Goal: Task Accomplishment & Management: Complete application form

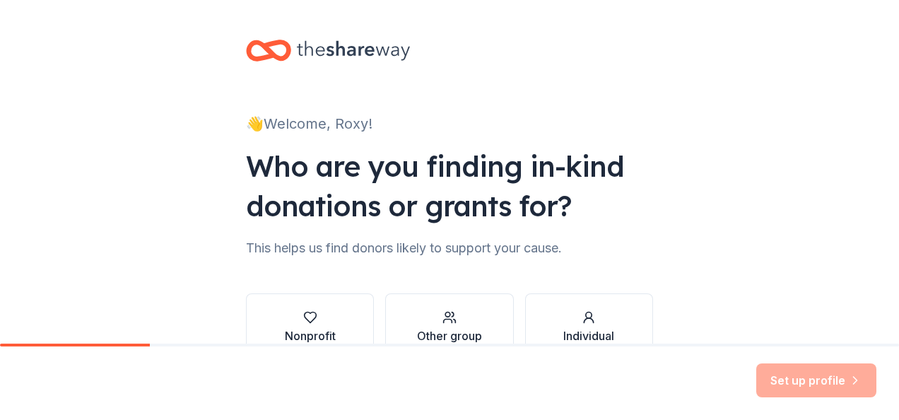
scroll to position [76, 0]
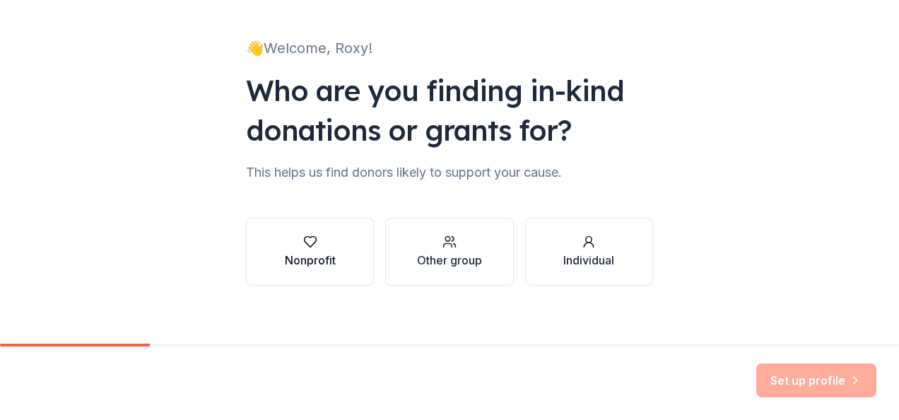
click at [311, 252] on div "Nonprofit" at bounding box center [310, 260] width 51 height 17
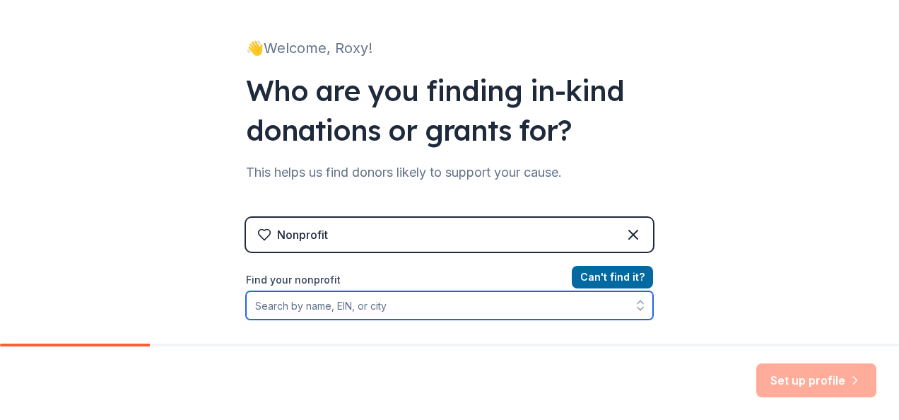
click at [347, 303] on input "Find your nonprofit" at bounding box center [449, 305] width 407 height 28
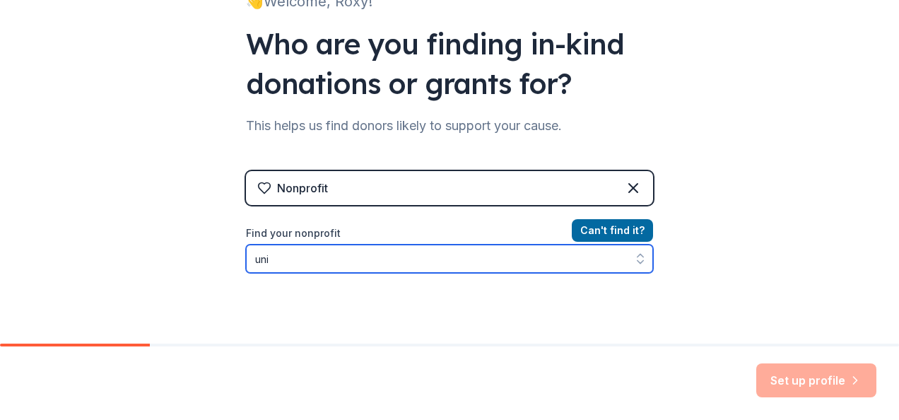
type input "un"
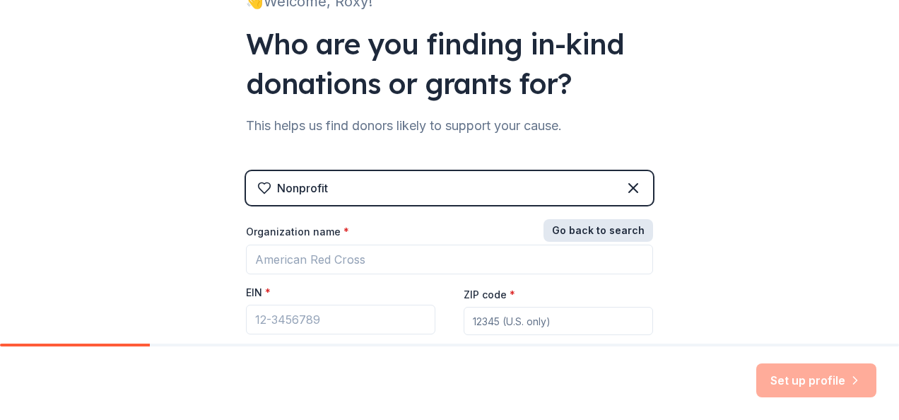
click at [560, 226] on button "Go back to search" at bounding box center [599, 230] width 110 height 23
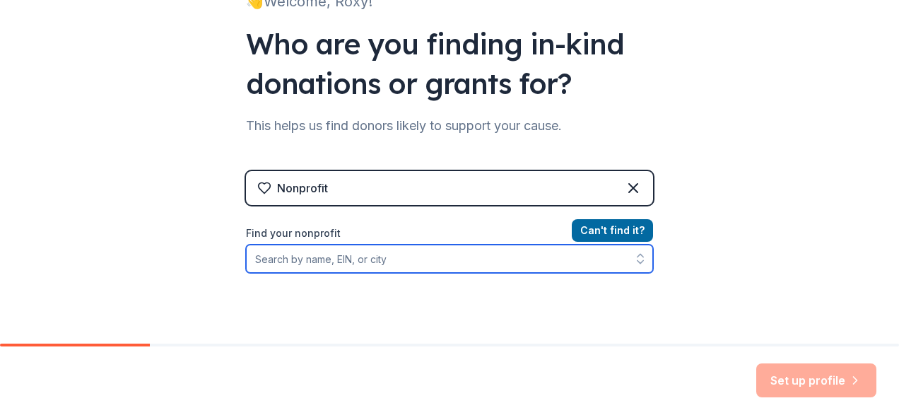
click at [311, 254] on input "Find your nonprofit" at bounding box center [449, 259] width 407 height 28
type input "530234290"
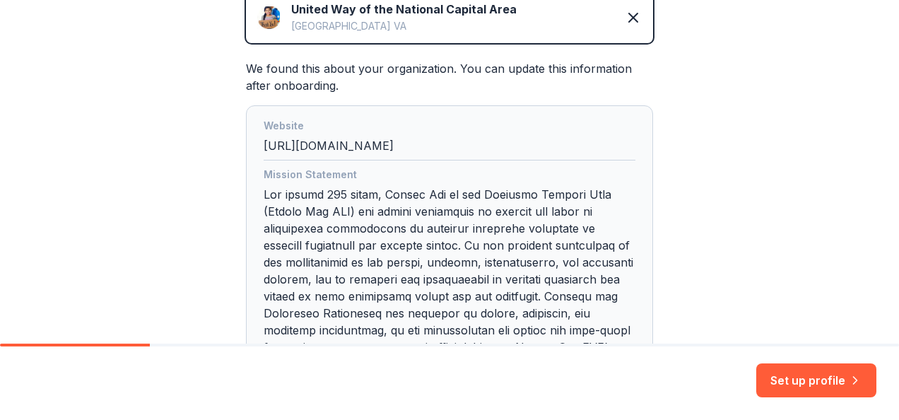
scroll to position [715, 0]
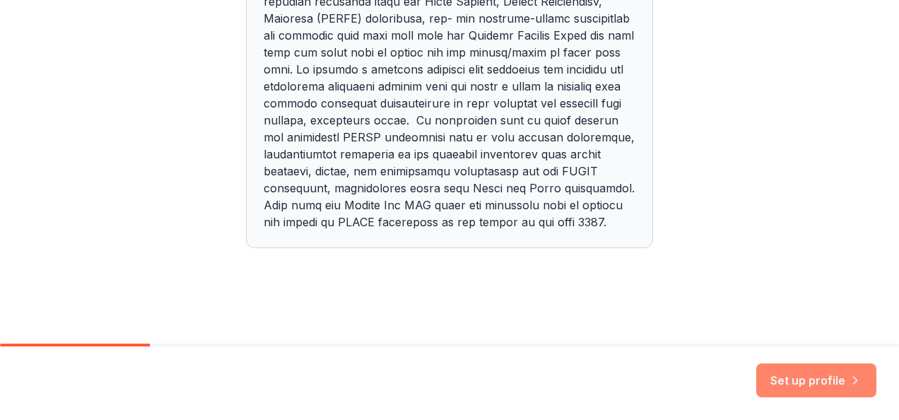
click at [796, 373] on button "Set up profile" at bounding box center [816, 380] width 120 height 34
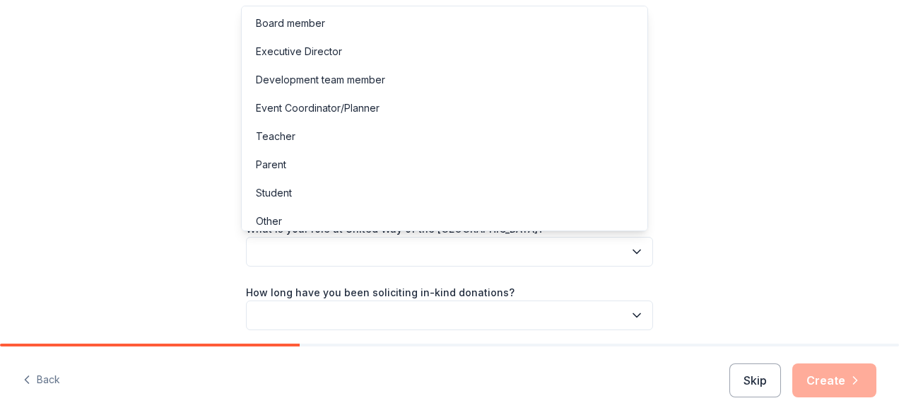
click at [357, 242] on button "button" at bounding box center [449, 252] width 407 height 30
click at [454, 102] on div "Event Coordinator/Planner" at bounding box center [445, 108] width 400 height 28
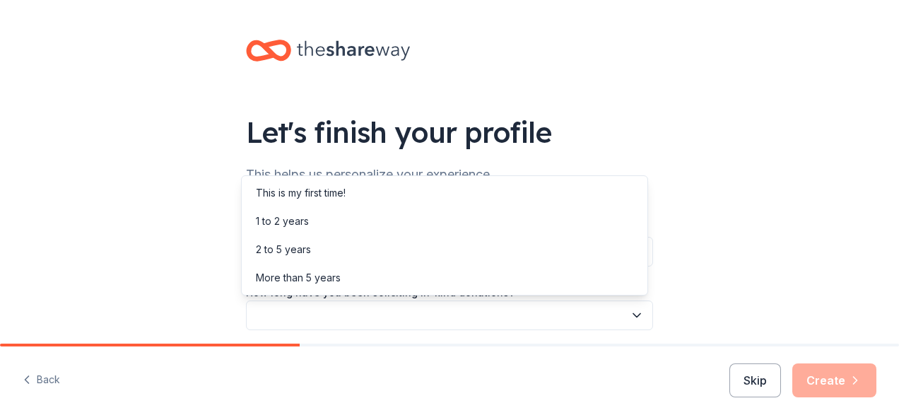
click at [360, 310] on button "button" at bounding box center [449, 315] width 407 height 30
click at [379, 194] on div "This is my first time!" at bounding box center [445, 193] width 400 height 28
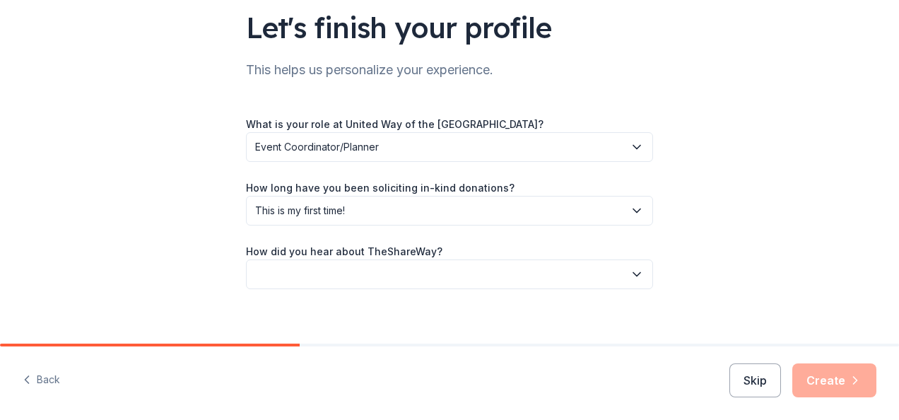
scroll to position [118, 0]
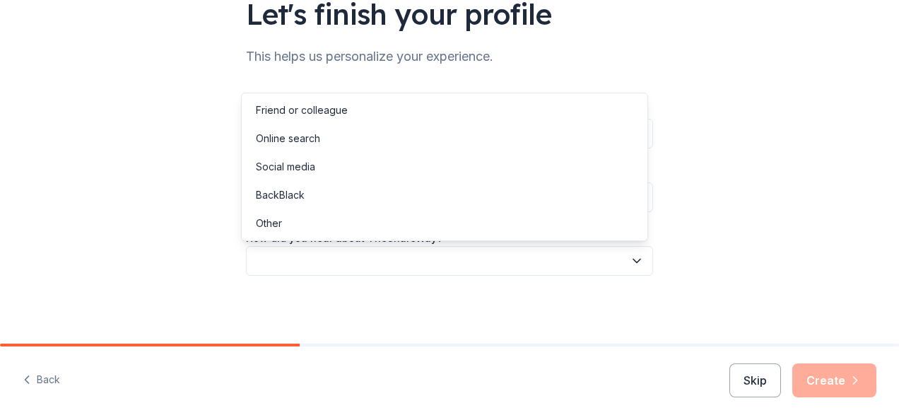
click at [445, 249] on button "button" at bounding box center [449, 261] width 407 height 30
click at [362, 131] on div "Online search" at bounding box center [445, 138] width 400 height 28
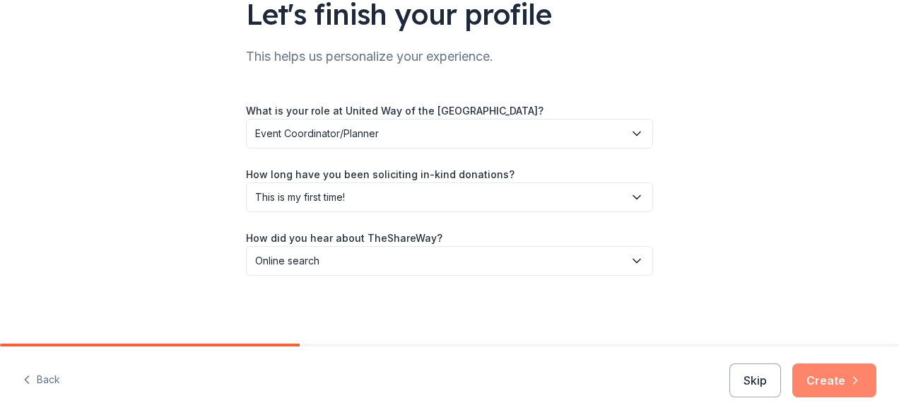
click at [840, 375] on button "Create" at bounding box center [834, 380] width 84 height 34
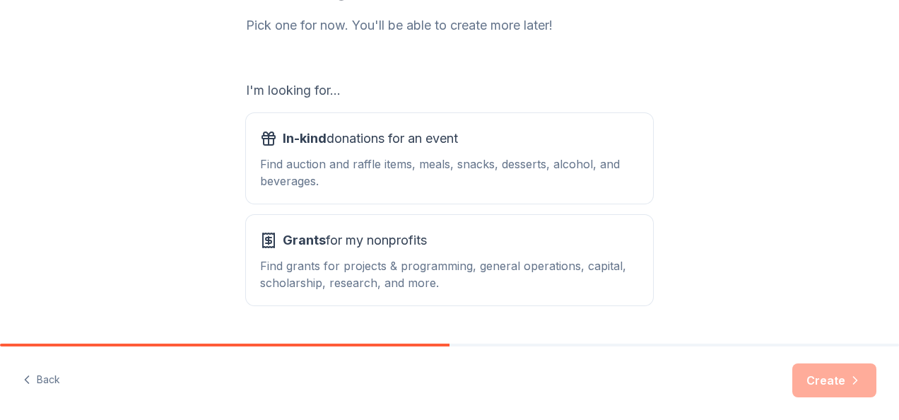
scroll to position [227, 0]
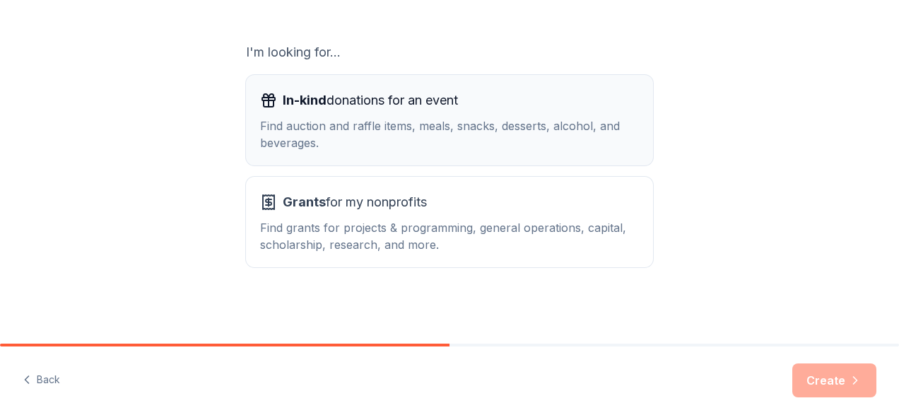
click at [438, 156] on button "In-kind donations for an event Find auction and raffle items, meals, snacks, de…" at bounding box center [449, 120] width 407 height 90
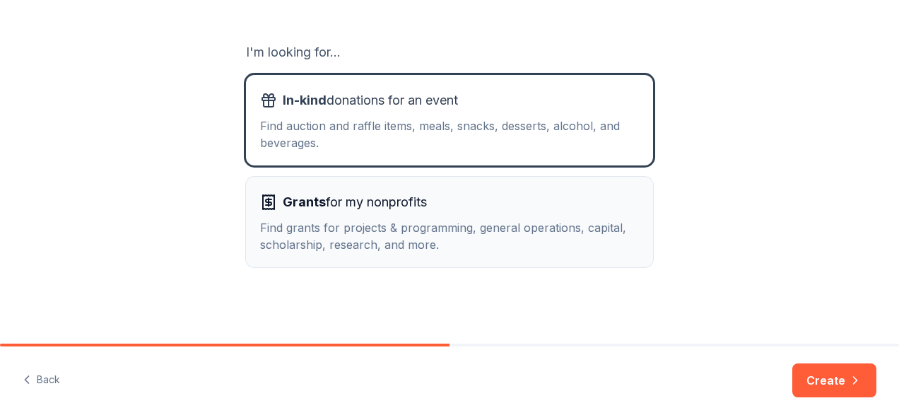
click at [414, 222] on div "Find grants for projects & programming, general operations, capital, scholarshi…" at bounding box center [449, 236] width 379 height 34
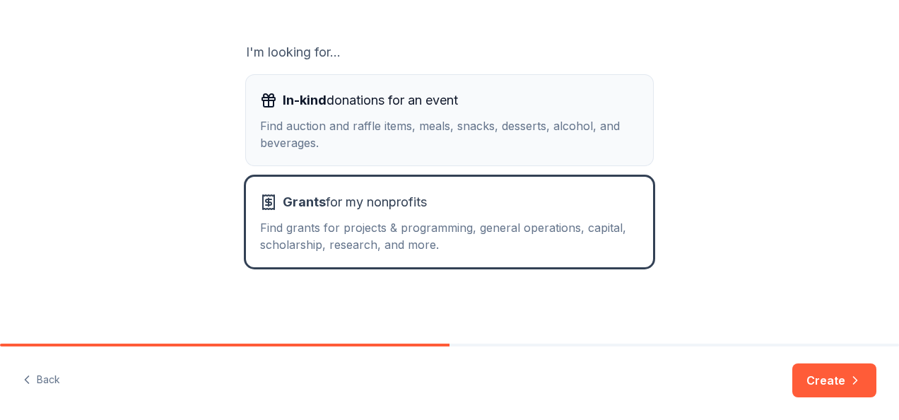
click at [488, 110] on div "In-kind donations for an event" at bounding box center [449, 100] width 379 height 23
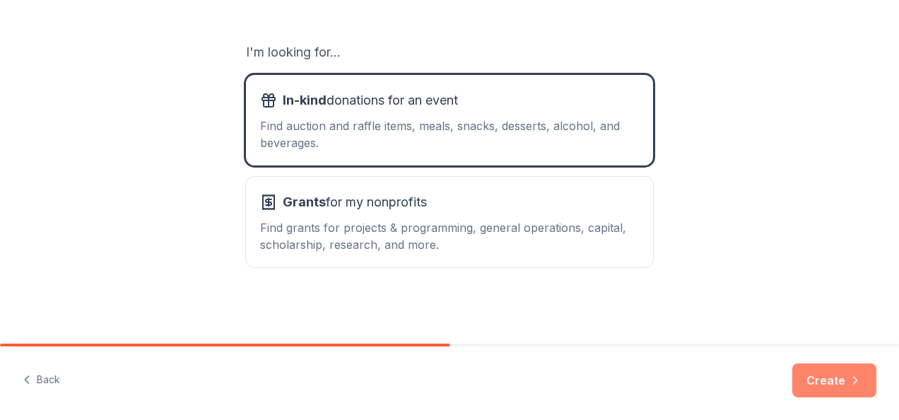
click at [832, 375] on button "Create" at bounding box center [834, 380] width 84 height 34
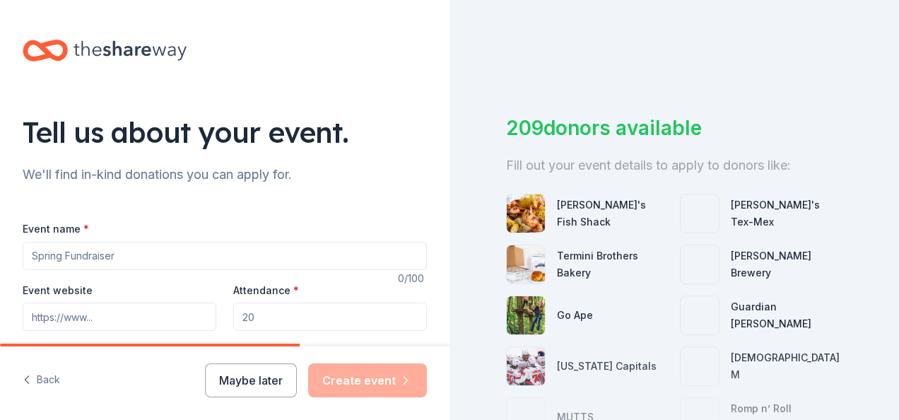
click at [189, 240] on div "Event name *" at bounding box center [225, 245] width 404 height 50
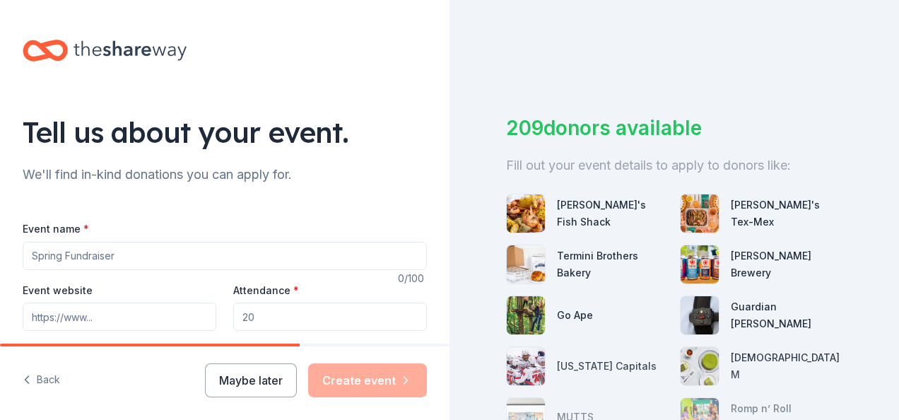
click at [140, 252] on input "Event name *" at bounding box center [225, 256] width 404 height 28
type input "Tee Up for Equity"
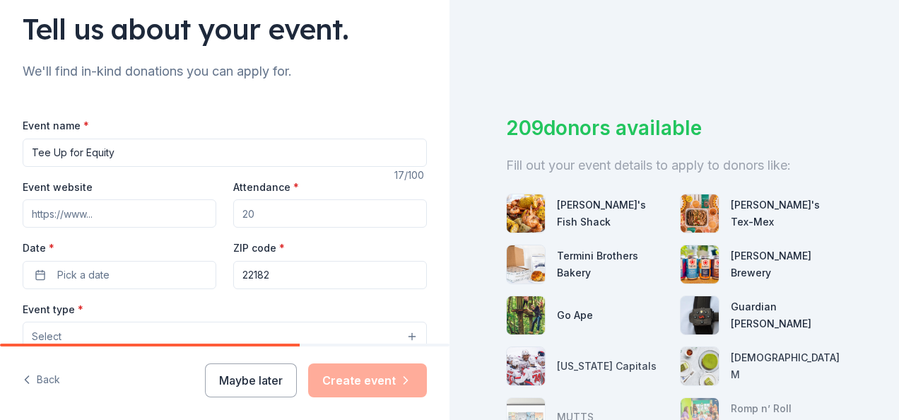
scroll to position [115, 0]
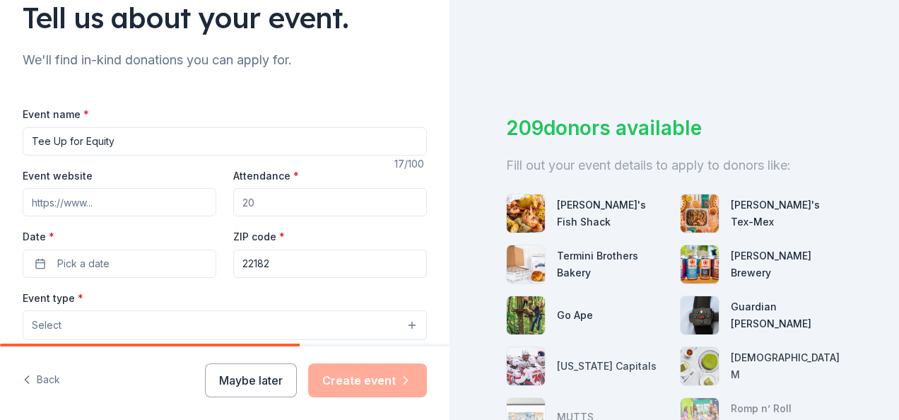
paste input "https://unitedwaynca.org/tee-up-for-equity/"
type input "https://unitedwaynca.org/tee-up-for-equity/"
type input "200"
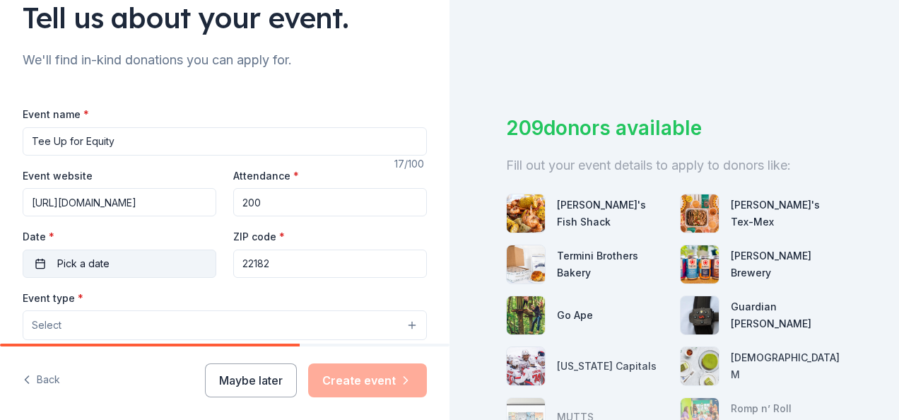
click at [130, 269] on button "Pick a date" at bounding box center [120, 264] width 194 height 28
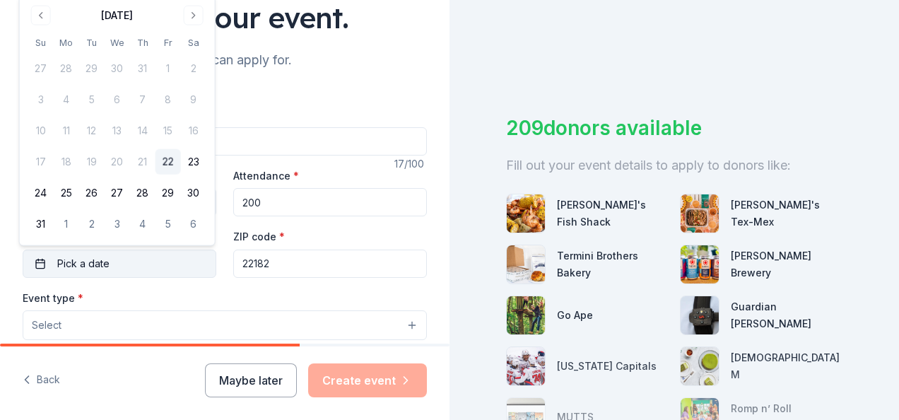
click at [130, 269] on button "Pick a date" at bounding box center [120, 264] width 194 height 28
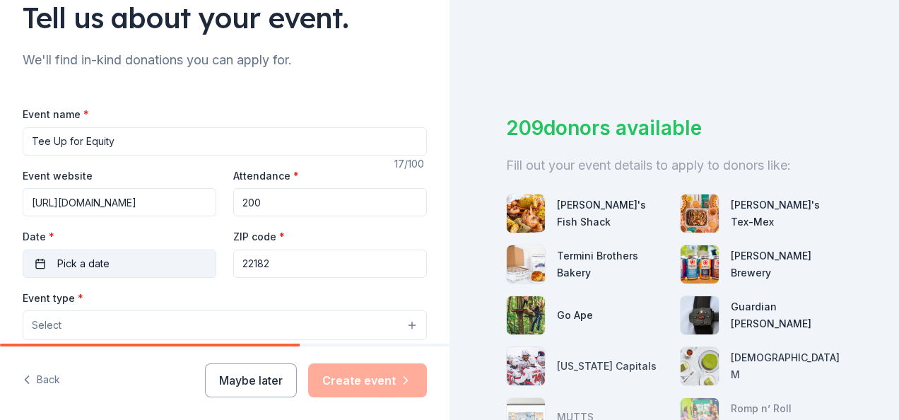
click at [130, 269] on button "Pick a date" at bounding box center [120, 264] width 194 height 28
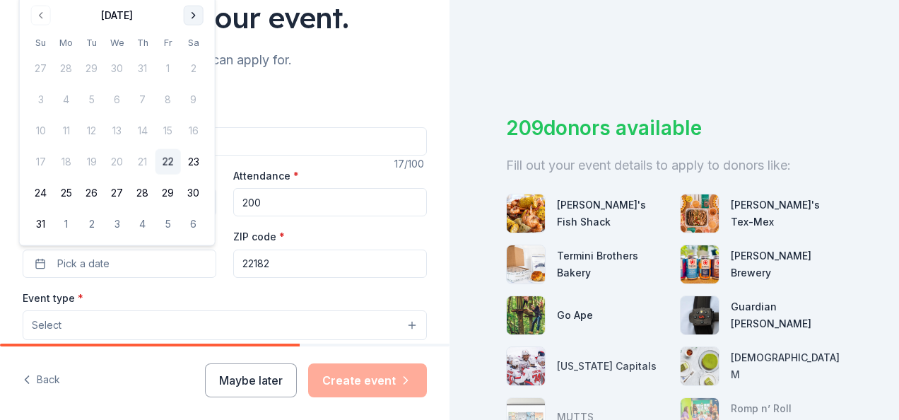
click at [191, 18] on button "Go to next month" at bounding box center [194, 16] width 20 height 20
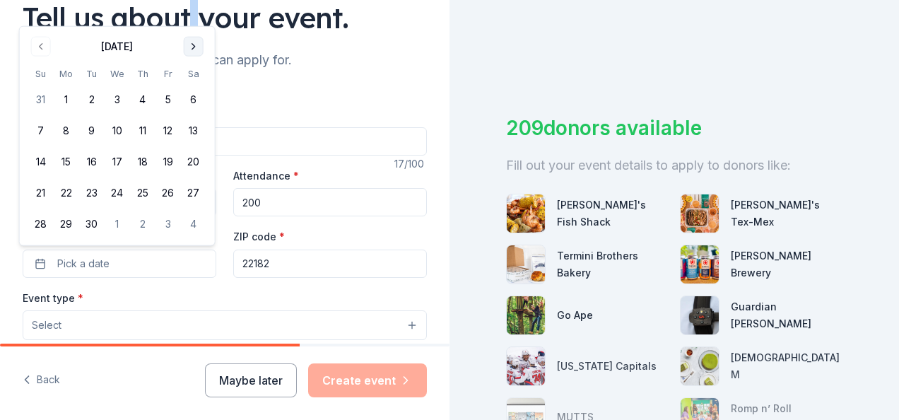
click at [191, 18] on div "Tell us about your event." at bounding box center [225, 18] width 404 height 40
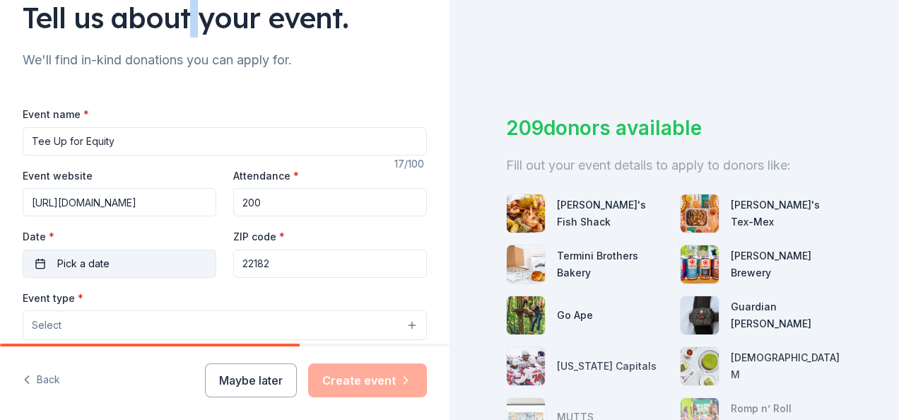
click at [99, 270] on span "Pick a date" at bounding box center [83, 263] width 52 height 17
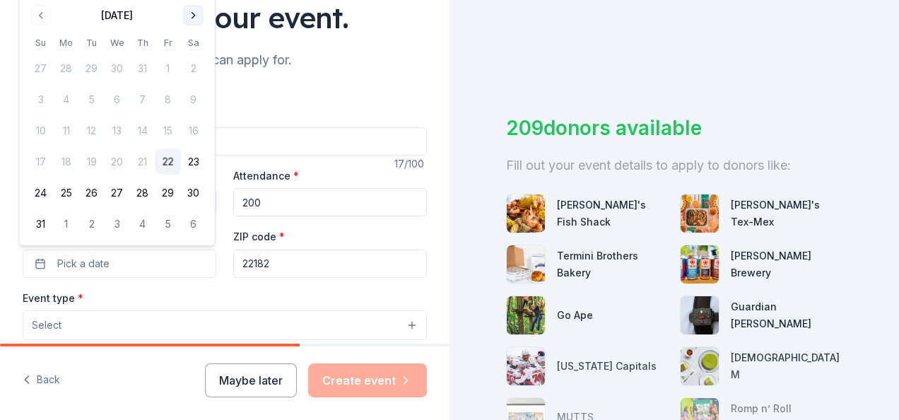
click at [194, 23] on button "Go to next month" at bounding box center [194, 16] width 20 height 20
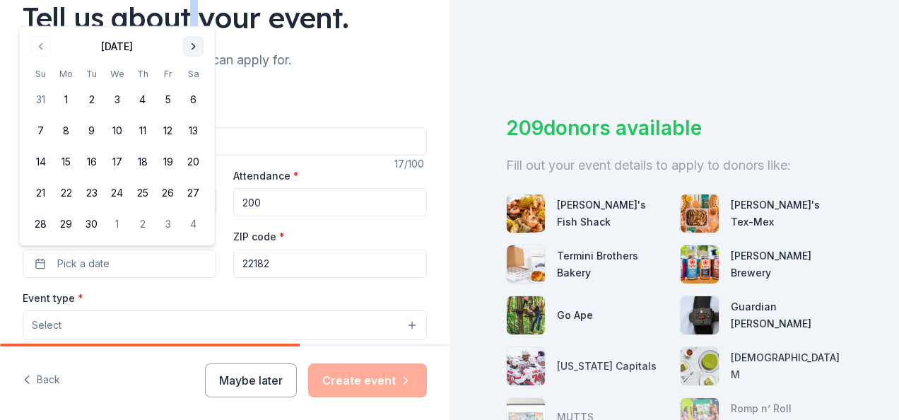
click at [195, 46] on button "Go to next month" at bounding box center [194, 47] width 20 height 20
click at [118, 130] on button "8" at bounding box center [117, 130] width 25 height 25
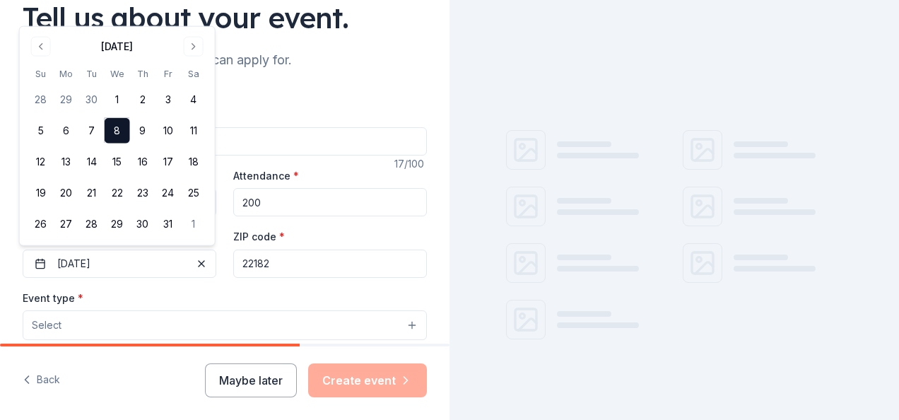
click at [285, 267] on input "22182" at bounding box center [330, 264] width 194 height 28
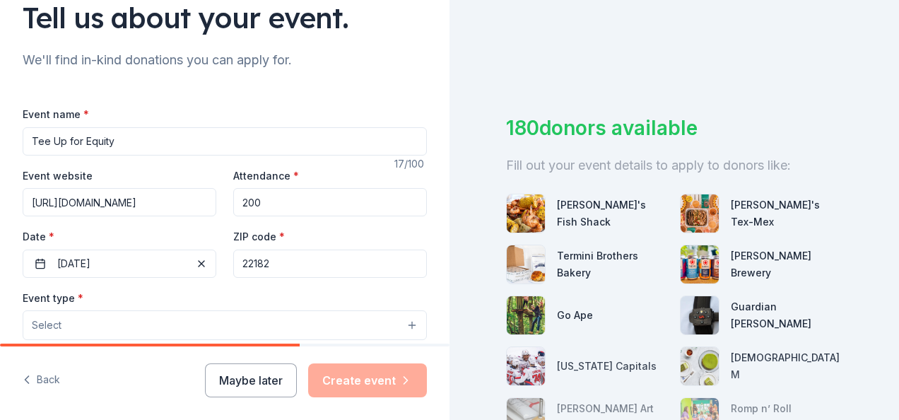
click at [223, 290] on div "Event type * Select" at bounding box center [225, 315] width 404 height 52
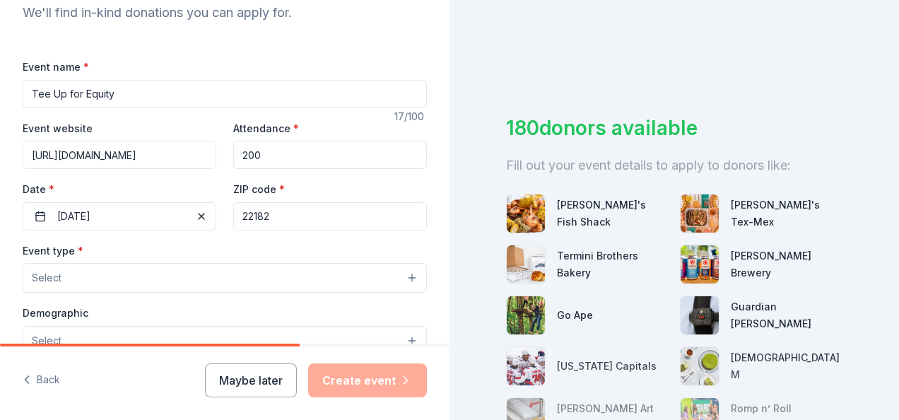
scroll to position [252, 0]
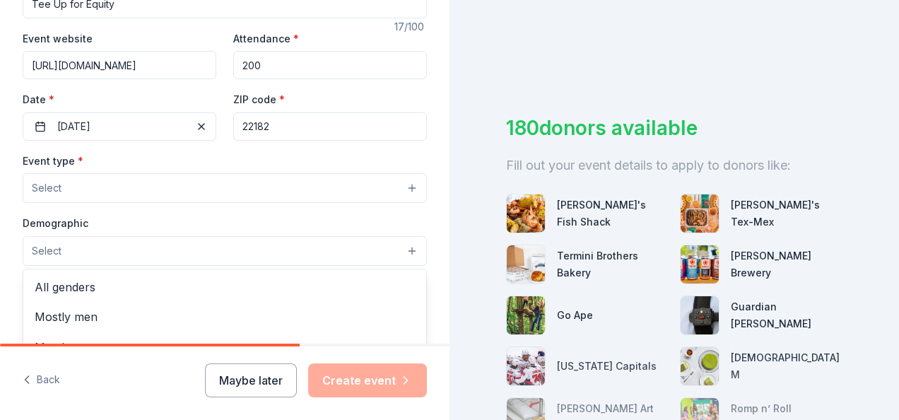
click at [339, 241] on button "Select" at bounding box center [225, 251] width 404 height 30
click at [325, 269] on div "All genders Mostly men Mostly women All ages 0-10 yrs 10-20 yrs 20-30 yrs 30-40…" at bounding box center [225, 354] width 404 height 170
click at [335, 225] on div "Demographic Select All genders Mostly men Mostly women All ages 0-10 yrs 10-20 …" at bounding box center [225, 240] width 404 height 52
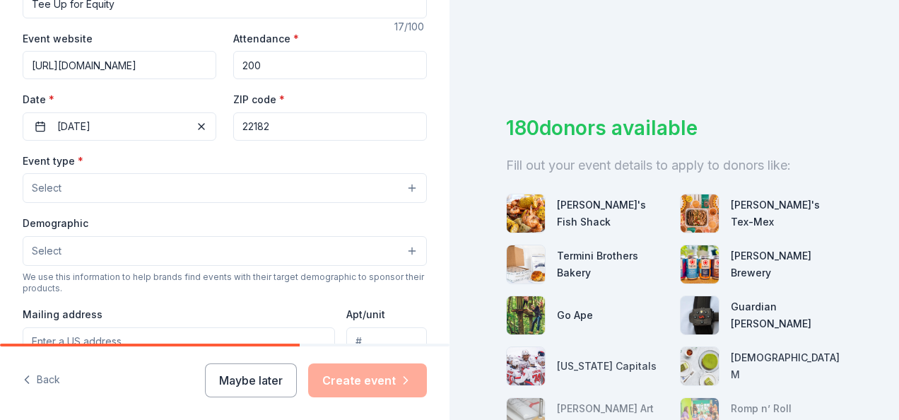
click at [335, 225] on div "Demographic Select" at bounding box center [225, 240] width 404 height 52
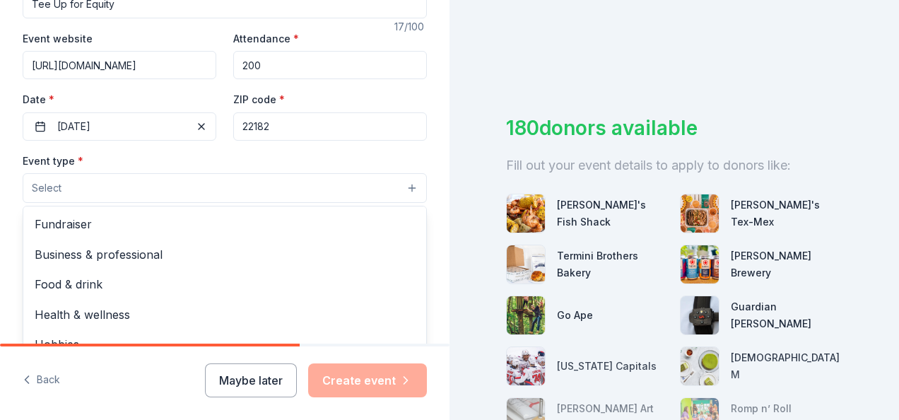
click at [310, 200] on button "Select" at bounding box center [225, 188] width 404 height 30
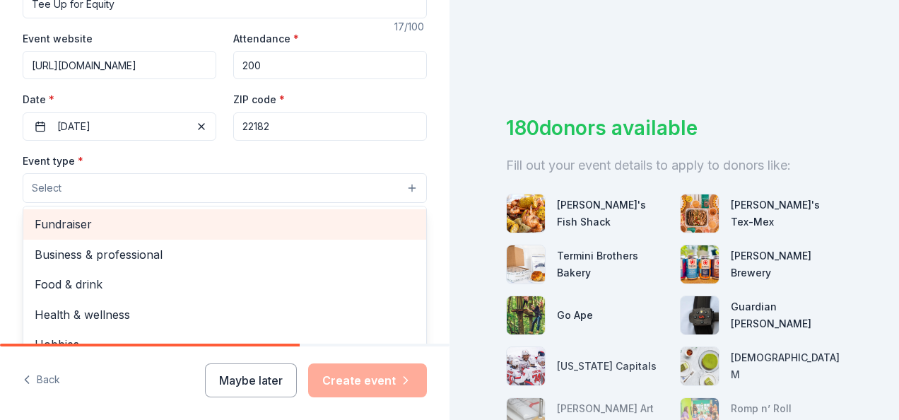
click at [298, 225] on span "Fundraiser" at bounding box center [225, 224] width 380 height 18
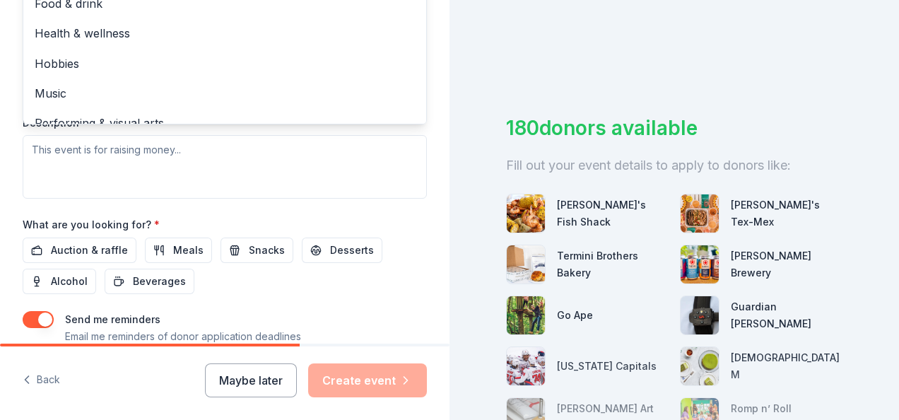
scroll to position [515, 0]
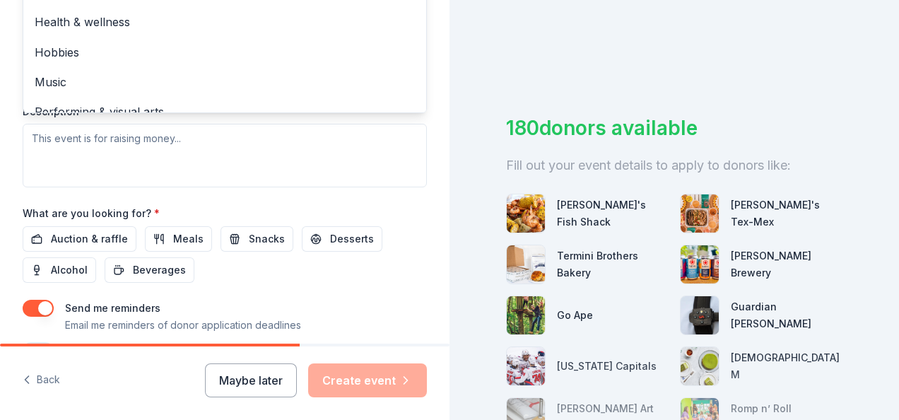
click at [95, 241] on div "Event name * Tee Up for Equity 17 /100 Event website https://unitedwaynca.org/t…" at bounding box center [225, 32] width 404 height 655
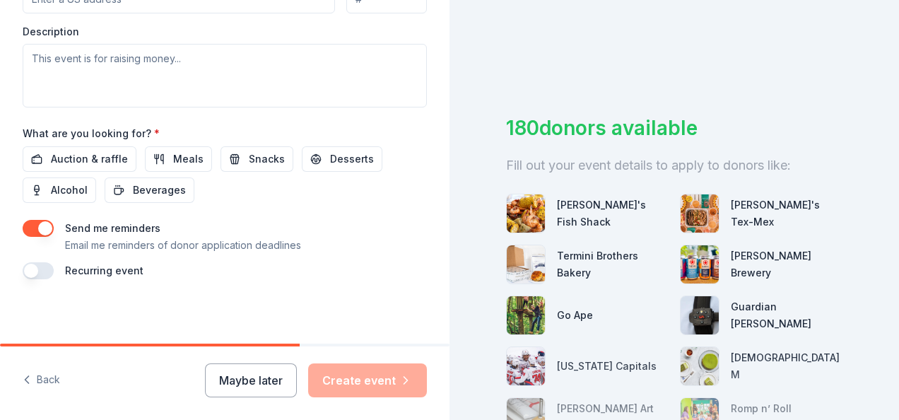
scroll to position [544, 0]
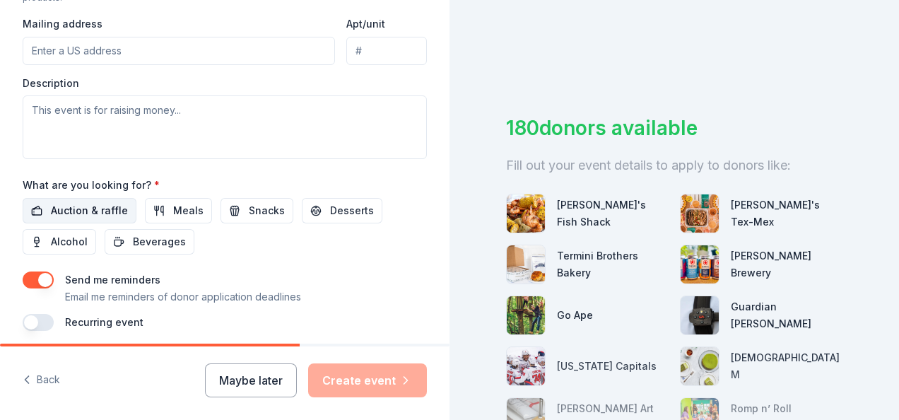
click at [76, 211] on span "Auction & raffle" at bounding box center [89, 210] width 77 height 17
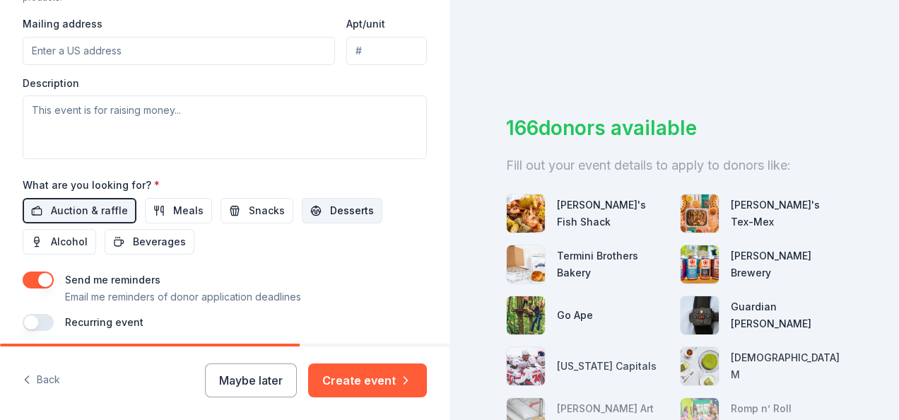
click at [349, 202] on span "Desserts" at bounding box center [352, 210] width 44 height 17
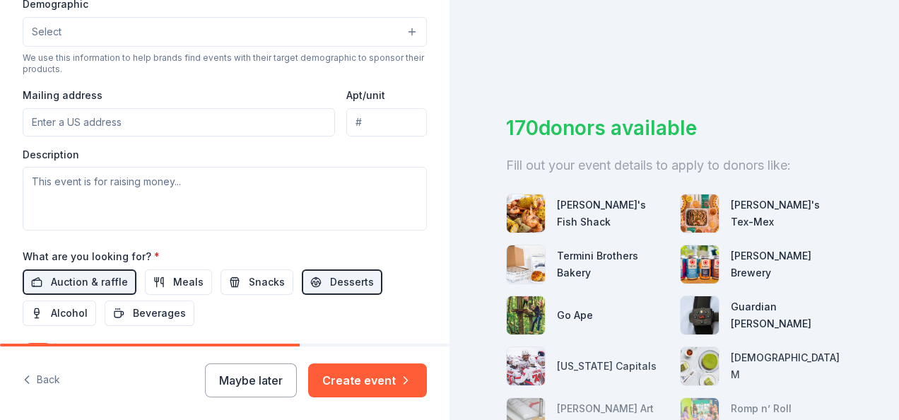
scroll to position [564, 0]
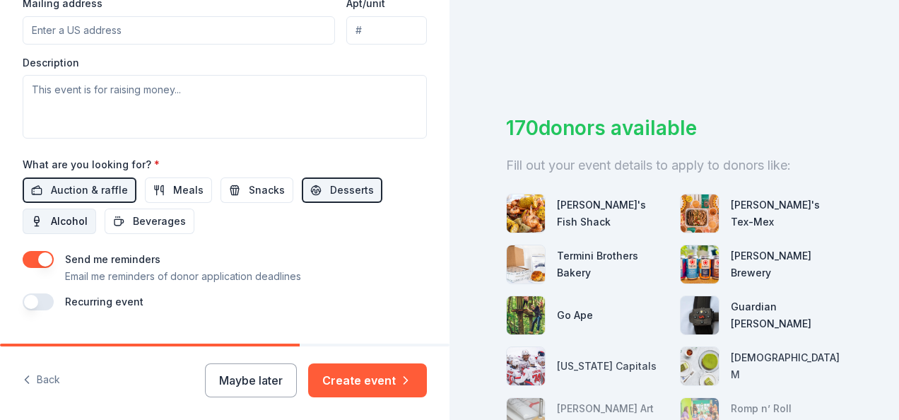
click at [53, 213] on span "Alcohol" at bounding box center [69, 221] width 37 height 17
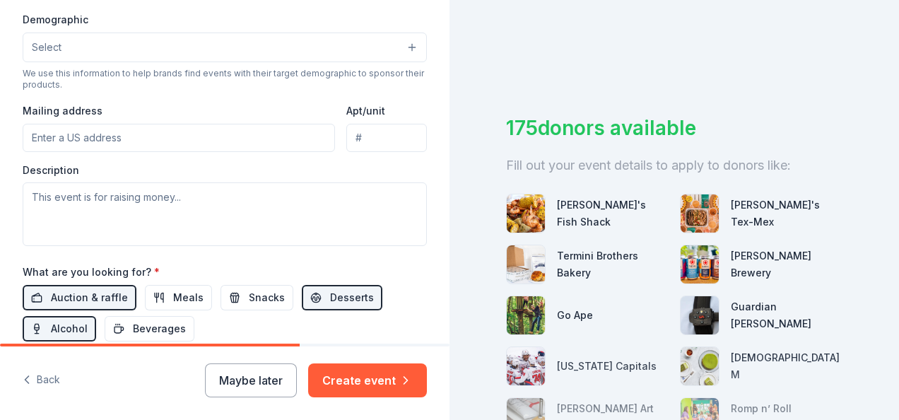
scroll to position [435, 0]
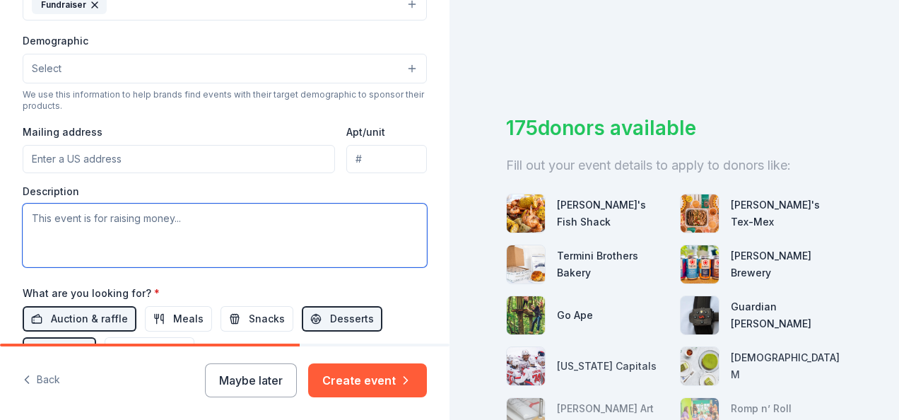
click at [201, 221] on textarea at bounding box center [225, 236] width 404 height 64
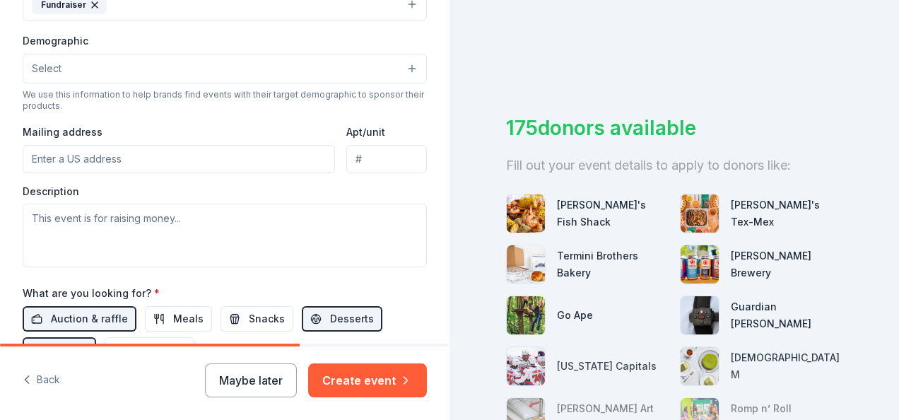
click at [209, 145] on input "Mailing address" at bounding box center [179, 159] width 312 height 28
type input "8614 Westwood Center Dr"
type input "Suite 300"
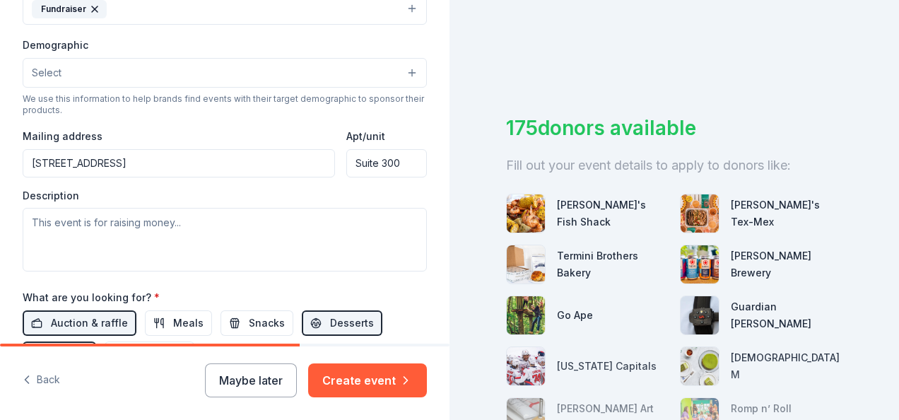
scroll to position [428, 0]
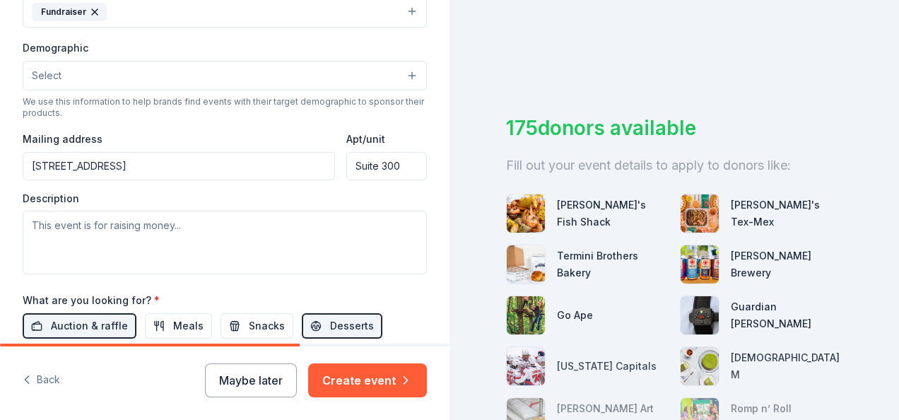
click at [257, 160] on input "8614 Westwood Center Dr" at bounding box center [179, 166] width 312 height 28
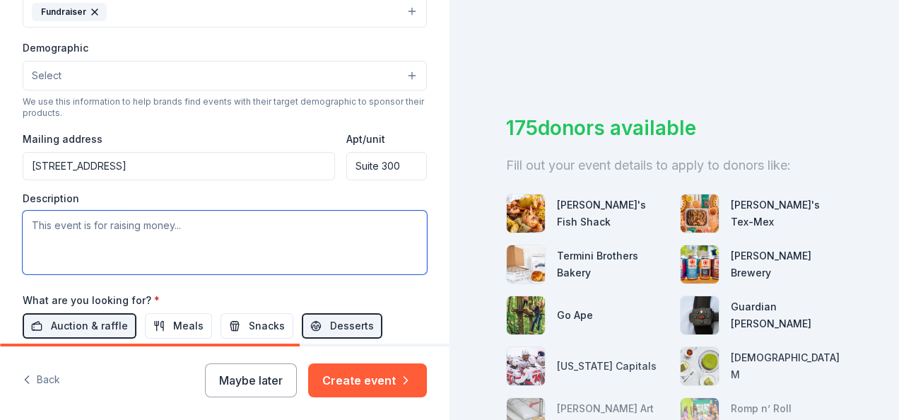
click at [232, 218] on textarea at bounding box center [225, 243] width 404 height 64
click at [190, 212] on textarea at bounding box center [225, 243] width 404 height 64
paste textarea "What is Tee Up for Equity? Join United Way of the National Capital Area (UWNCA)…"
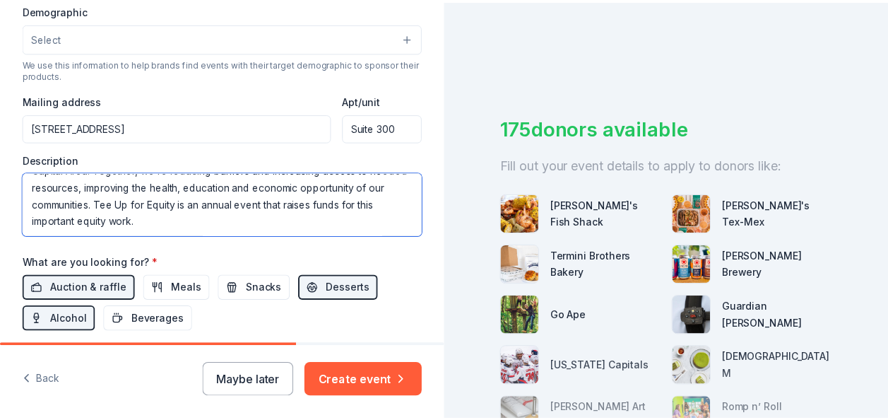
scroll to position [595, 0]
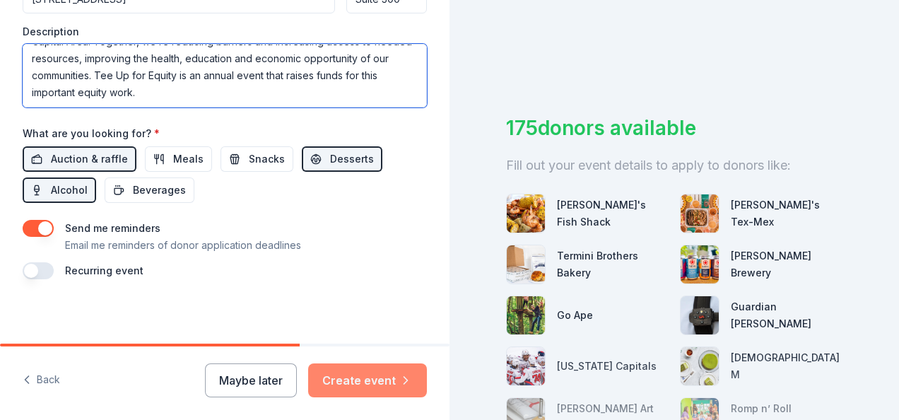
type textarea "What is Tee Up for Equity? Join United Way of the National Capital Area (UWNCA)…"
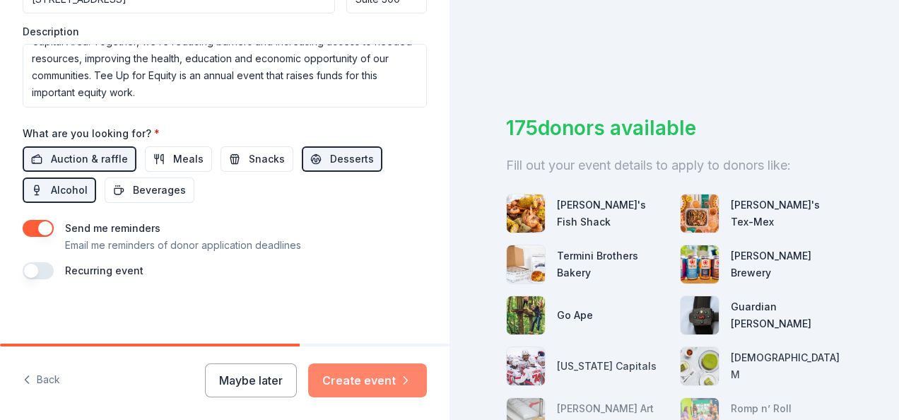
click at [369, 376] on button "Create event" at bounding box center [367, 380] width 119 height 34
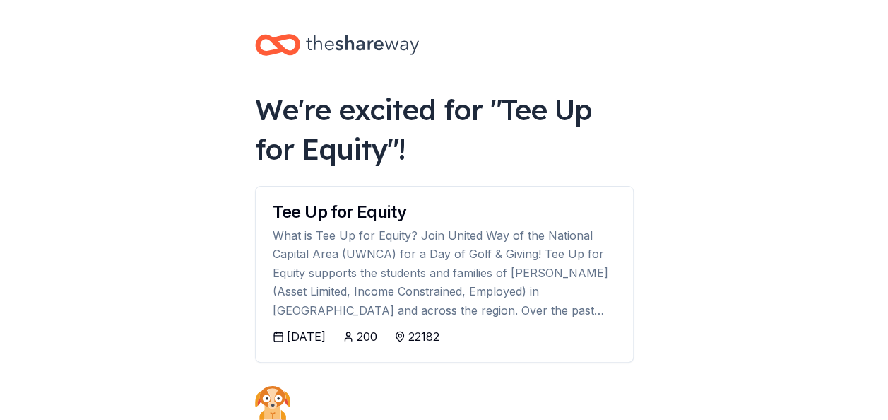
scroll to position [195, 0]
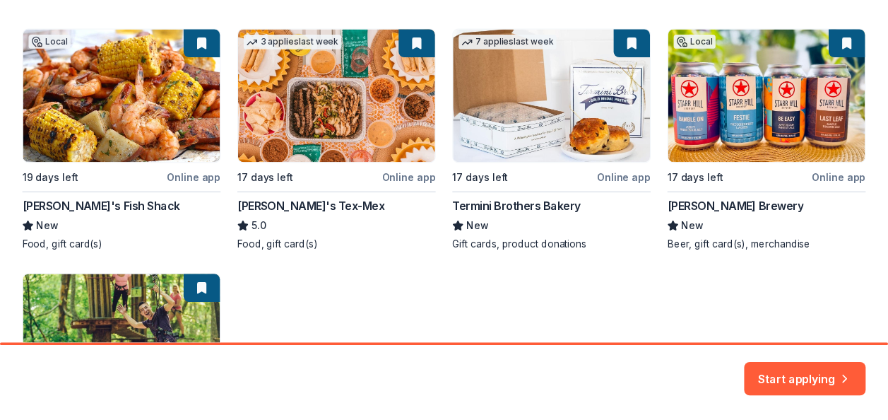
scroll to position [217, 0]
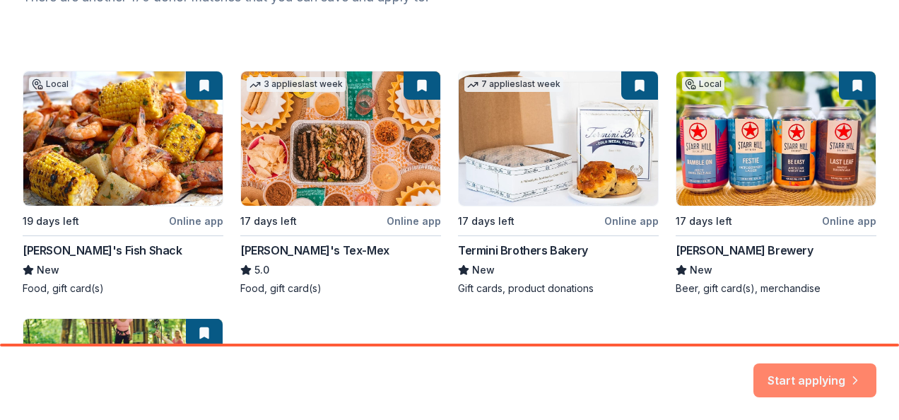
click at [813, 374] on button "Start applying" at bounding box center [814, 375] width 123 height 34
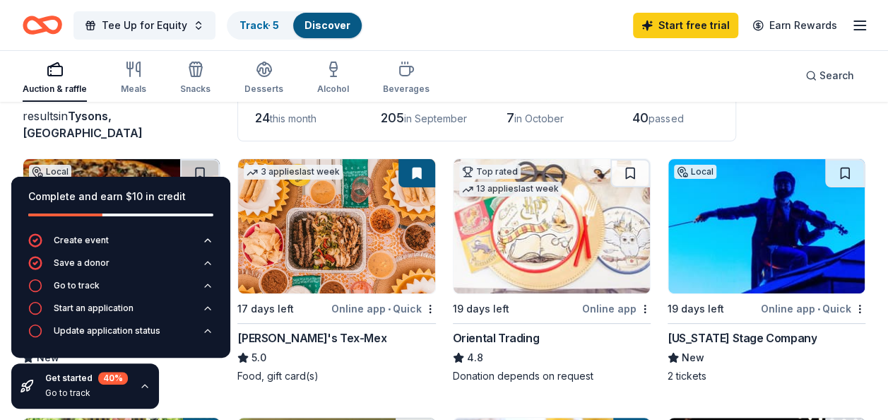
scroll to position [96, 0]
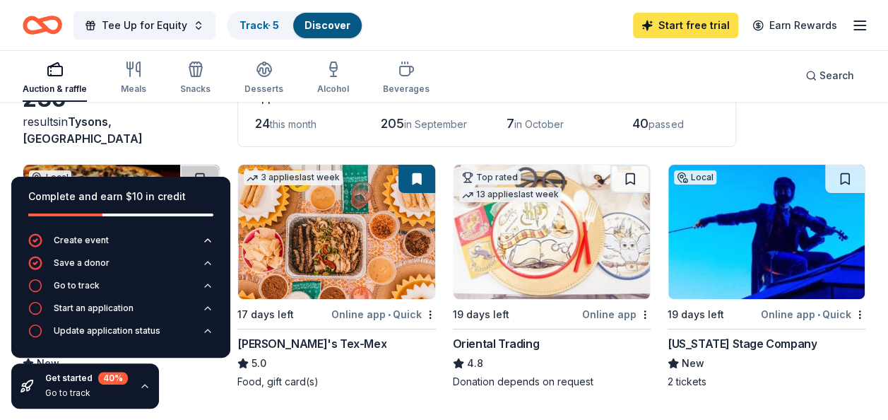
click at [694, 23] on link "Start free trial" at bounding box center [685, 25] width 105 height 25
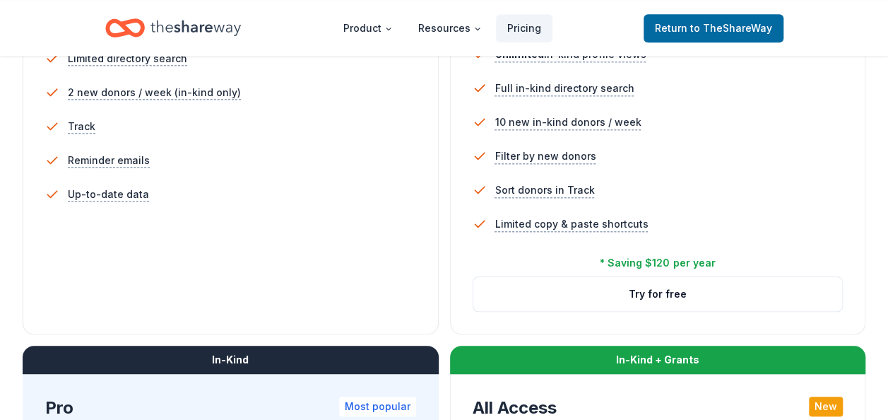
scroll to position [507, 0]
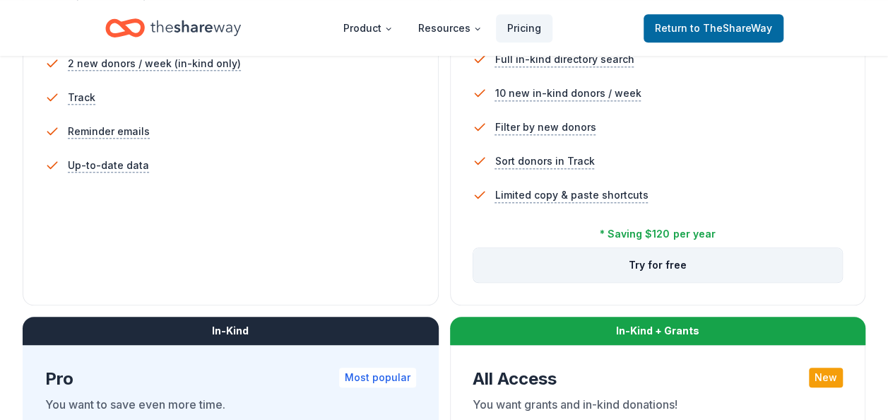
click at [666, 262] on button "Try for free" at bounding box center [659, 265] width 370 height 34
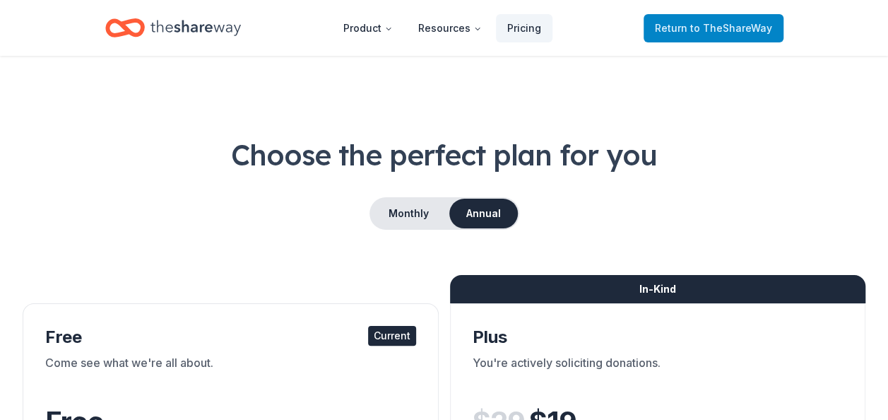
click at [721, 28] on span "to TheShareWay" at bounding box center [732, 28] width 82 height 12
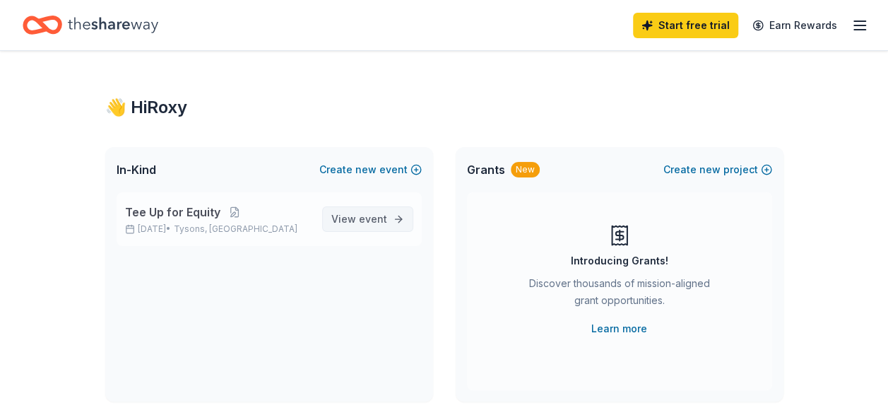
click at [363, 212] on span "View event" at bounding box center [360, 219] width 56 height 17
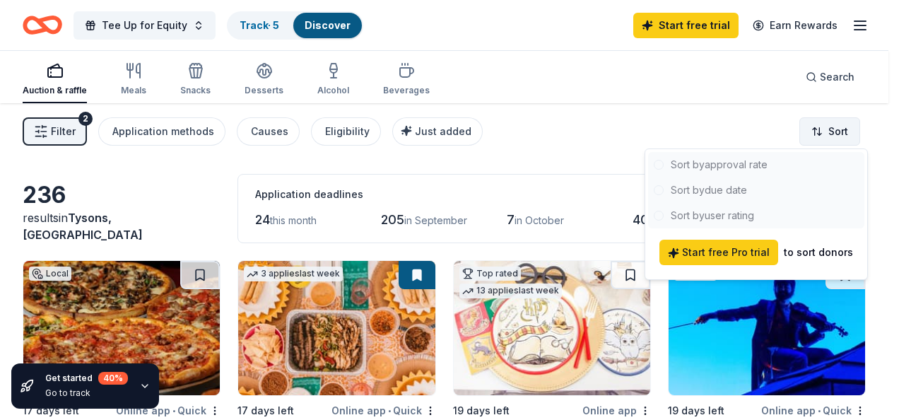
click at [803, 127] on html "Tee Up for Equity Track · 5 Discover Start free trial Earn Rewards Auction & ra…" at bounding box center [449, 210] width 899 height 420
click at [750, 127] on html "Tee Up for Equity Track · 5 Discover Start free trial Earn Rewards Auction & ra…" at bounding box center [449, 210] width 899 height 420
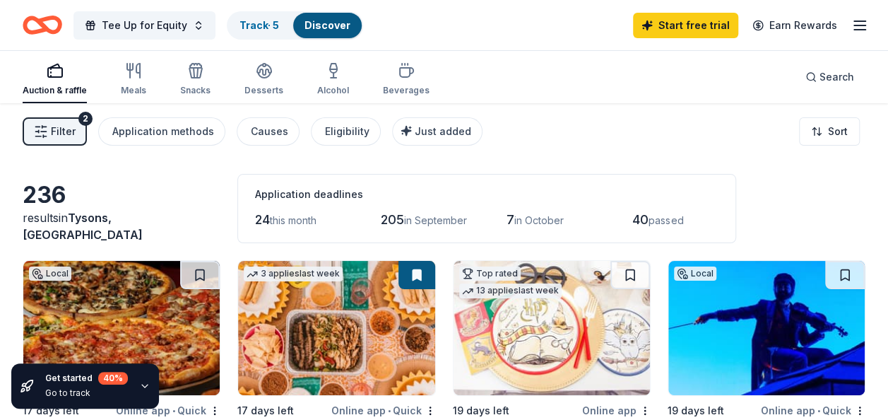
click at [70, 127] on span "Filter" at bounding box center [63, 131] width 25 height 17
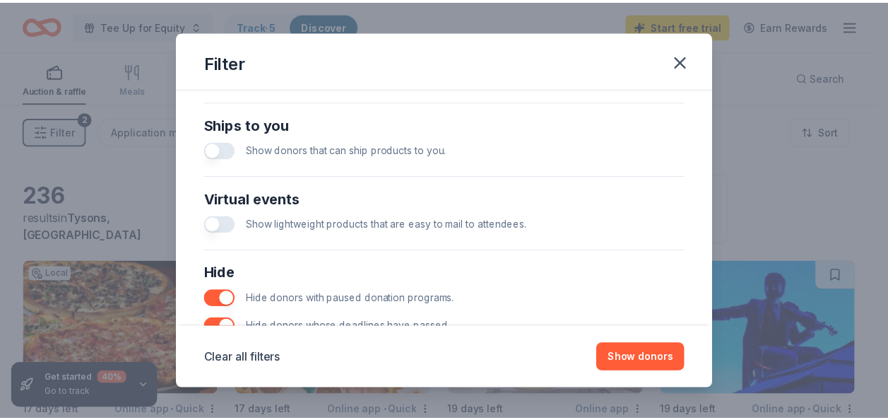
scroll to position [679, 0]
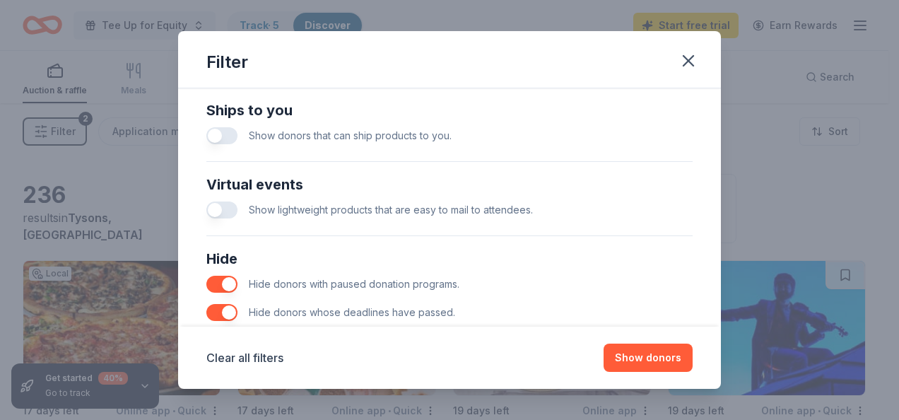
click at [228, 131] on button "button" at bounding box center [221, 135] width 31 height 17
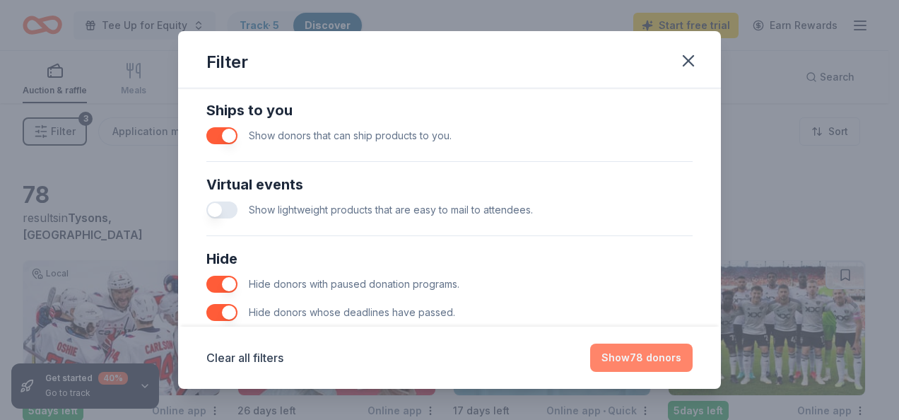
click at [628, 353] on button "Show 78 donors" at bounding box center [641, 358] width 102 height 28
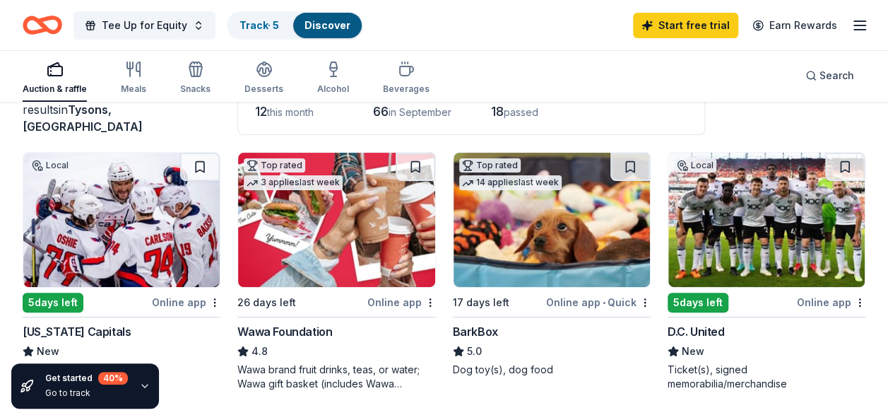
scroll to position [106, 0]
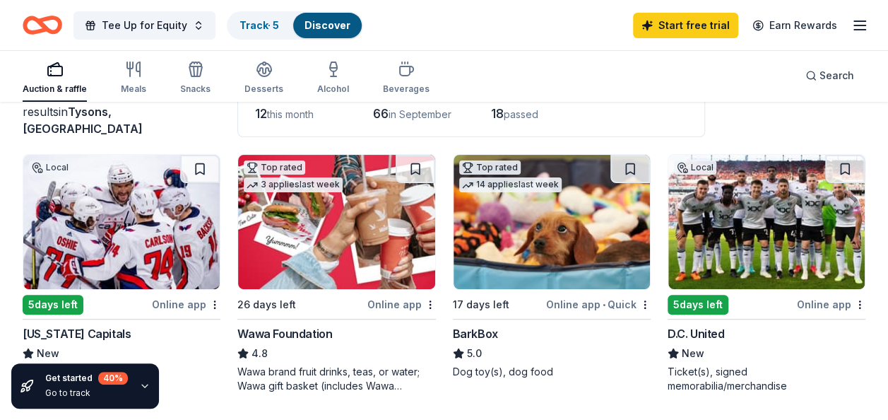
click at [588, 305] on div "Online app • Quick" at bounding box center [598, 304] width 105 height 18
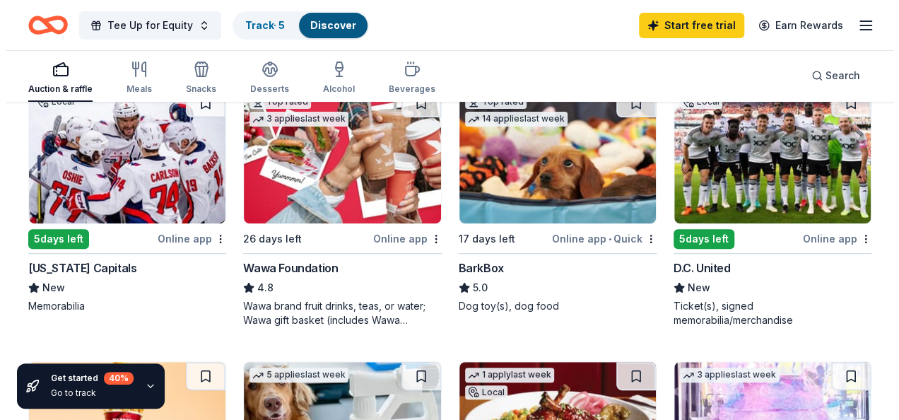
scroll to position [0, 0]
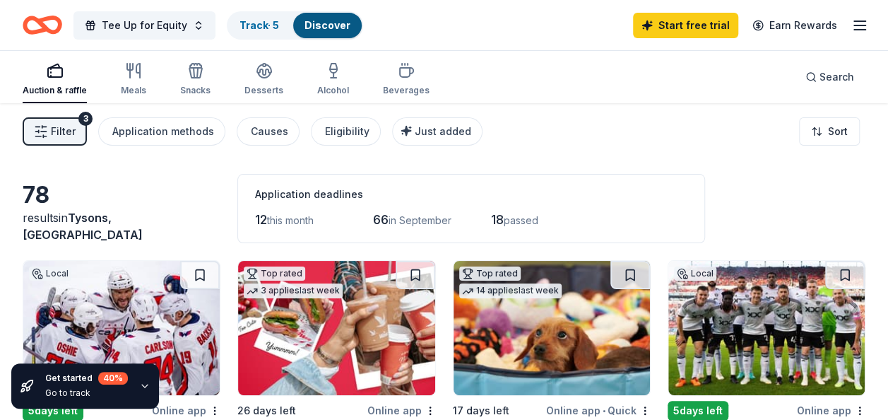
click at [49, 126] on button "Filter 3" at bounding box center [55, 131] width 64 height 28
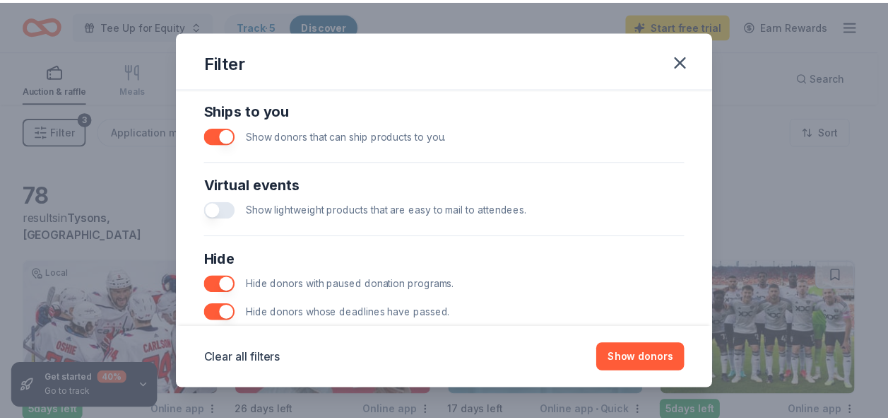
scroll to position [658, 0]
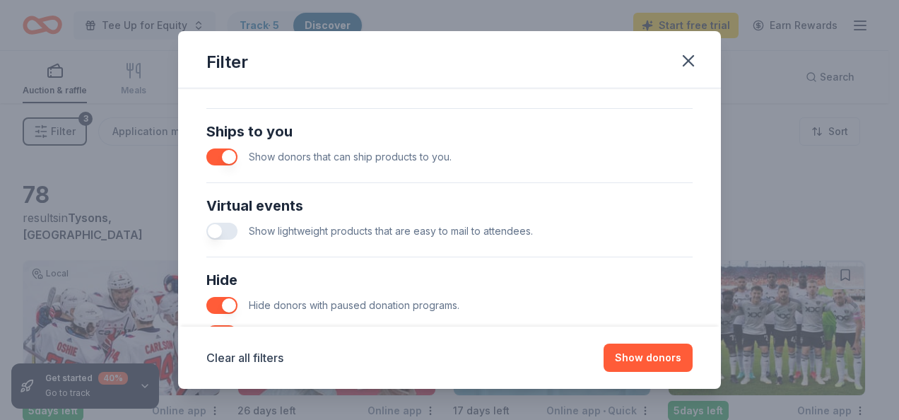
click at [228, 153] on button "button" at bounding box center [221, 156] width 31 height 17
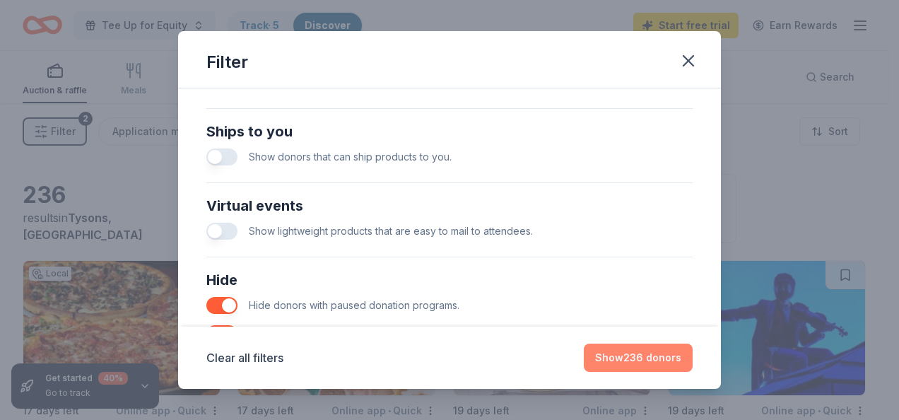
click at [624, 360] on button "Show 236 donors" at bounding box center [638, 358] width 109 height 28
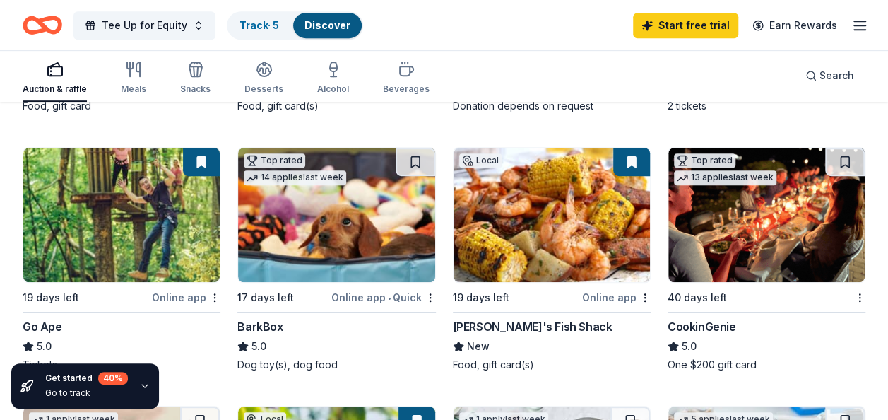
scroll to position [374, 0]
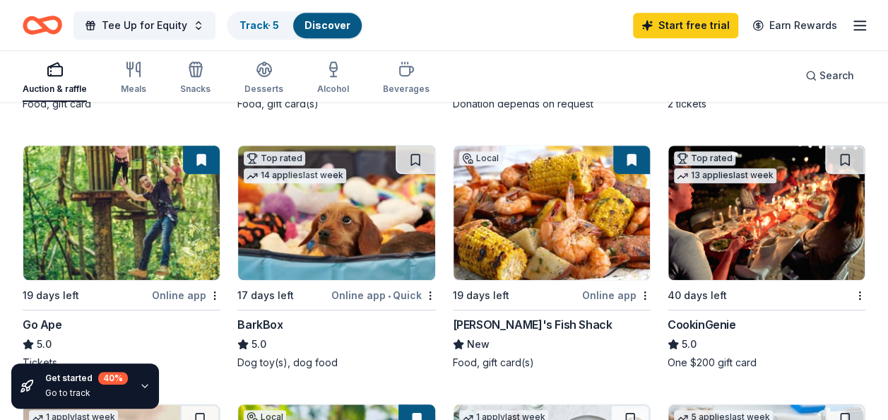
click at [177, 288] on div "Online app" at bounding box center [186, 295] width 69 height 18
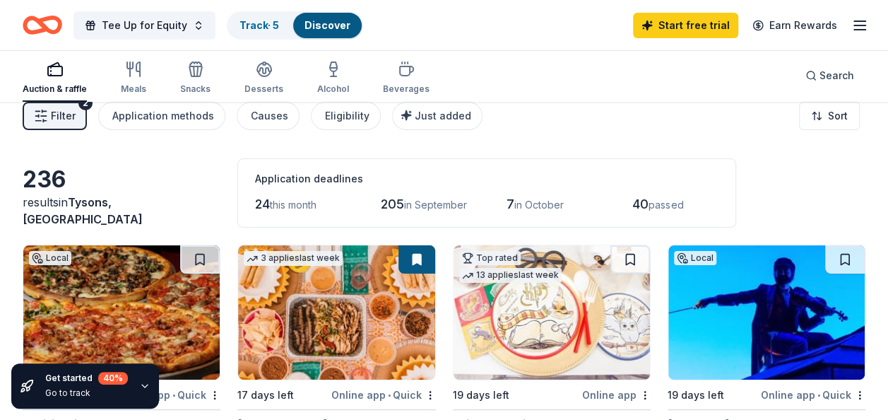
scroll to position [0, 0]
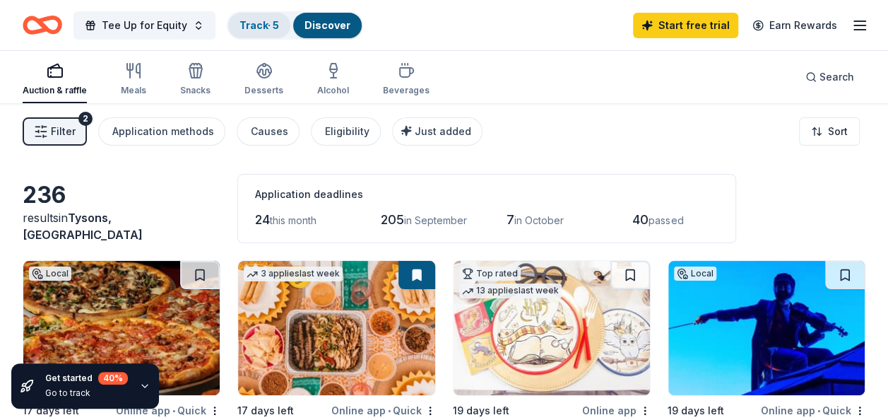
click at [259, 22] on link "Track · 5" at bounding box center [260, 25] width 40 height 12
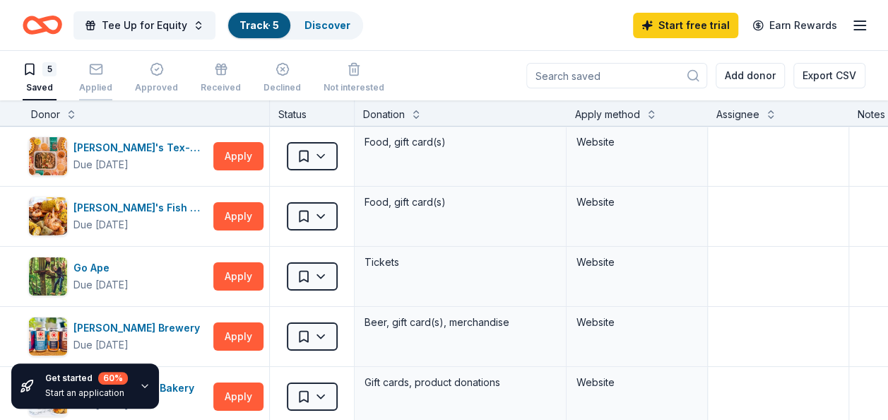
click at [103, 60] on button "Applied" at bounding box center [95, 79] width 33 height 44
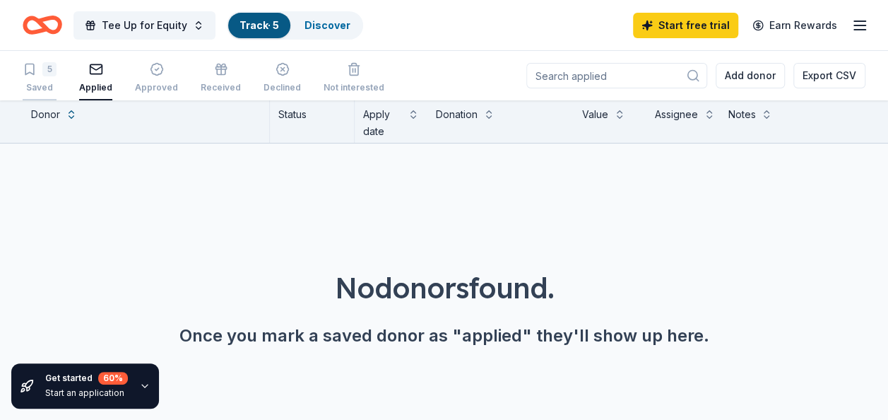
click at [43, 78] on div "5 Saved" at bounding box center [40, 77] width 34 height 31
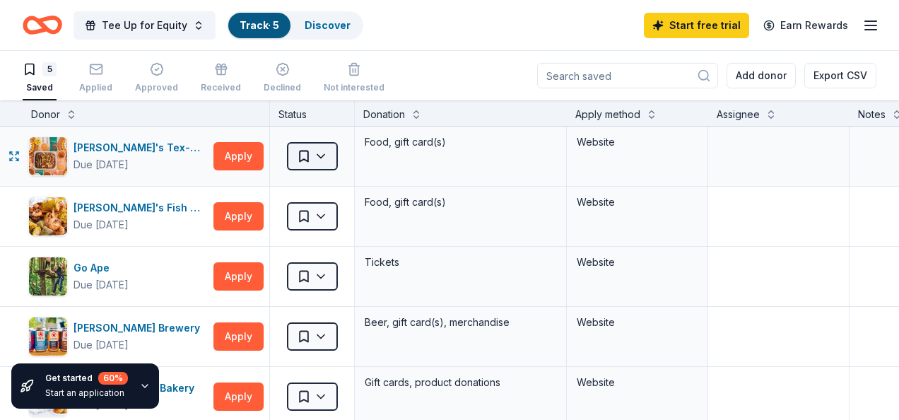
click at [323, 154] on html "Tee Up for Equity Track · 5 Discover Start free trial Earn Rewards 5 Saved Appl…" at bounding box center [449, 210] width 899 height 420
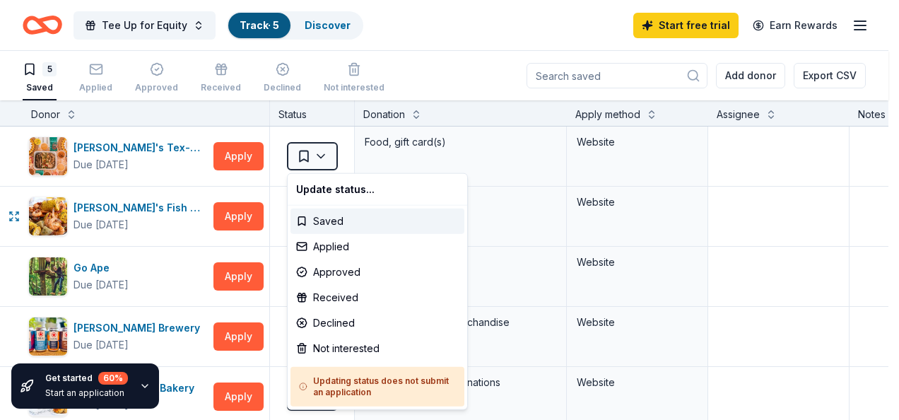
click at [751, 200] on html "Tee Up for Equity Track · 5 Discover Start free trial Earn Rewards 5 Saved Appl…" at bounding box center [449, 210] width 899 height 420
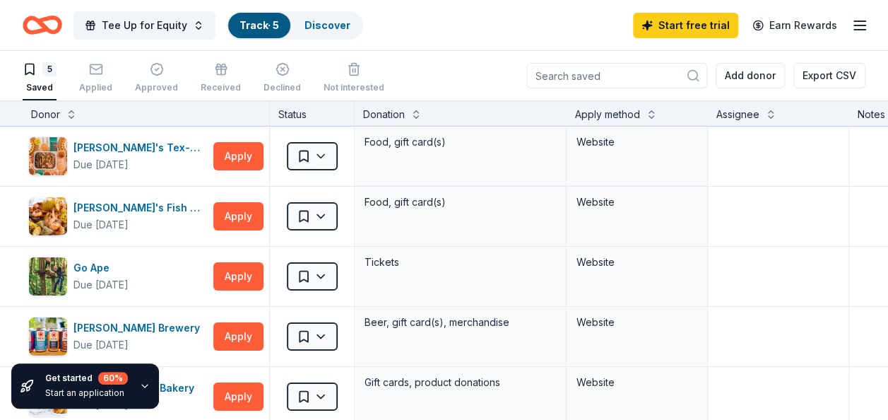
click at [45, 19] on icon "Home" at bounding box center [49, 25] width 22 height 14
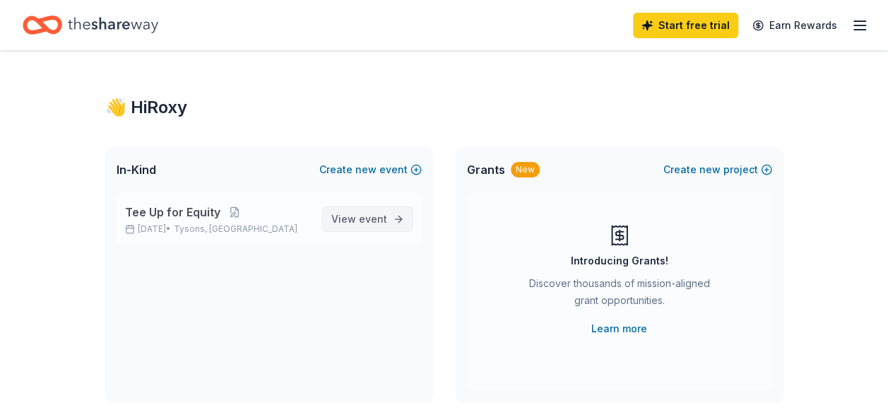
click at [368, 219] on span "event" at bounding box center [373, 219] width 28 height 12
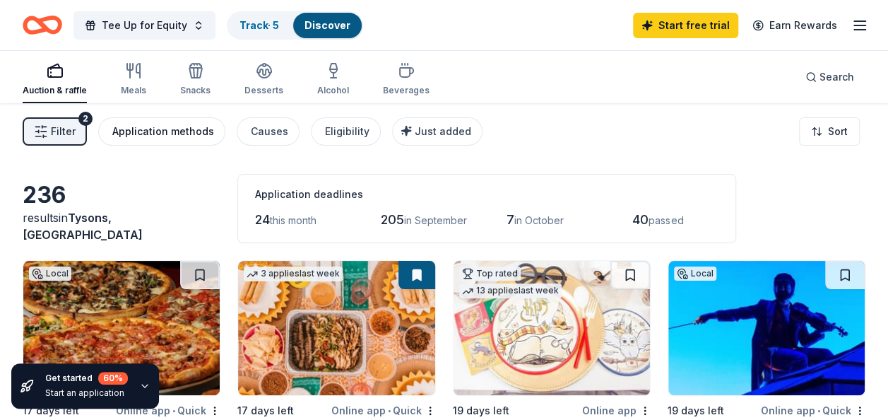
click at [137, 135] on div "Application methods" at bounding box center [163, 131] width 102 height 17
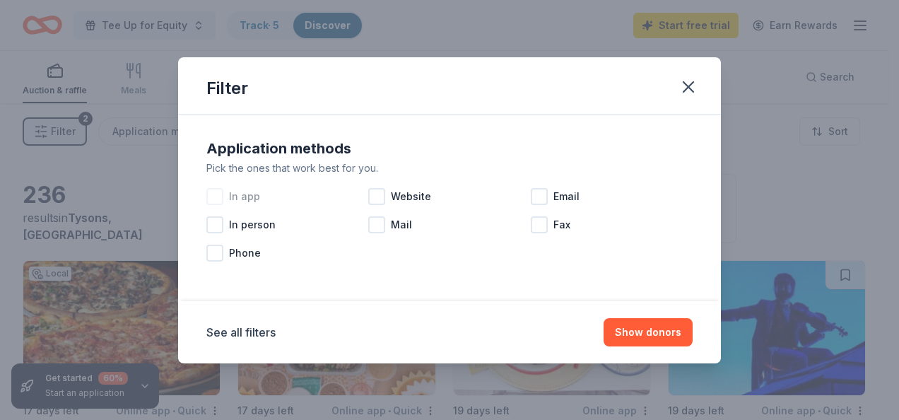
click at [226, 192] on div "In app" at bounding box center [287, 196] width 162 height 28
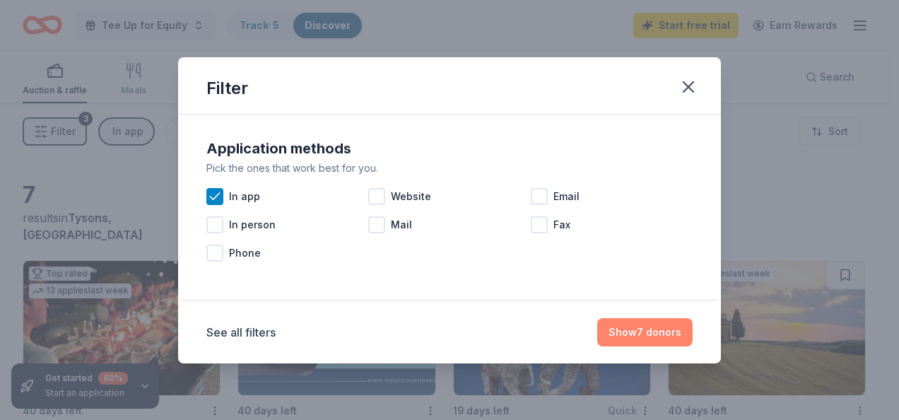
click at [628, 329] on button "Show 7 donors" at bounding box center [644, 332] width 95 height 28
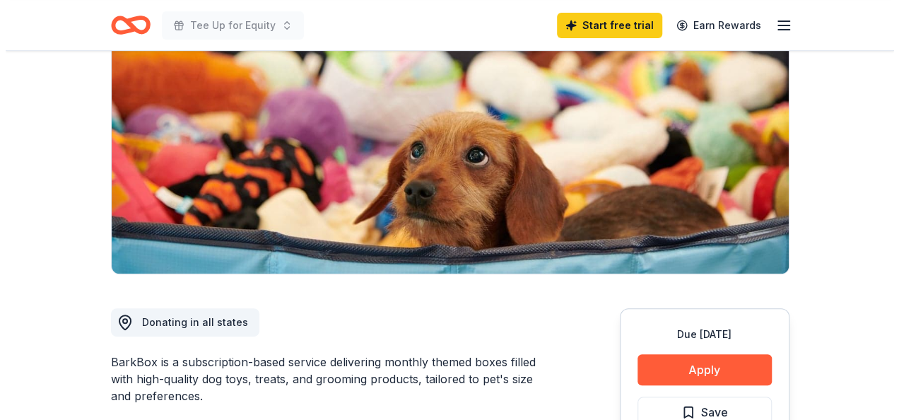
scroll to position [335, 0]
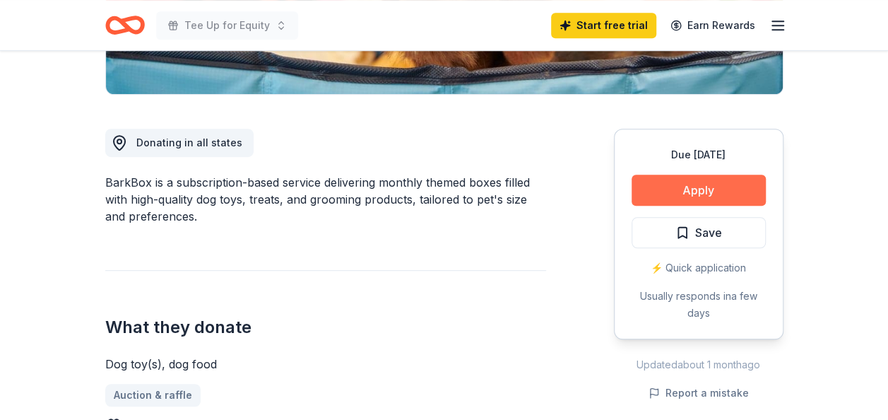
click at [676, 190] on button "Apply" at bounding box center [699, 190] width 134 height 31
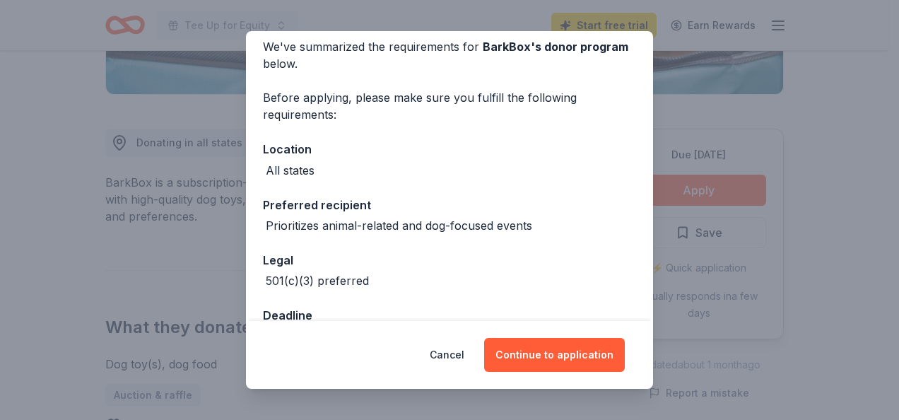
scroll to position [105, 0]
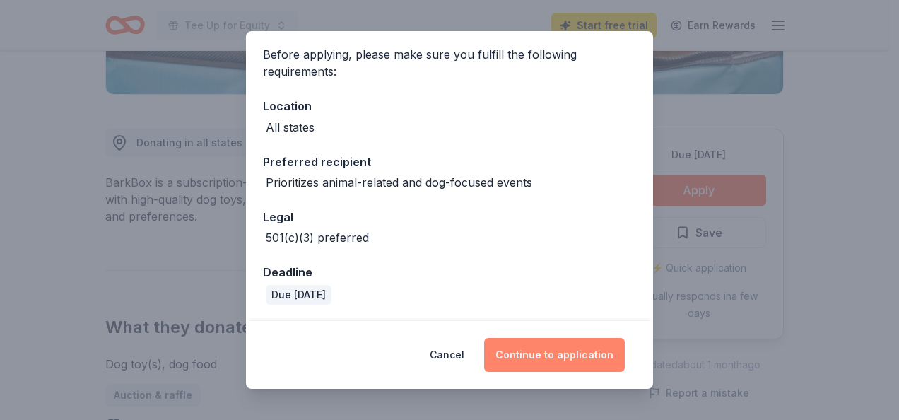
click at [555, 355] on button "Continue to application" at bounding box center [554, 355] width 141 height 34
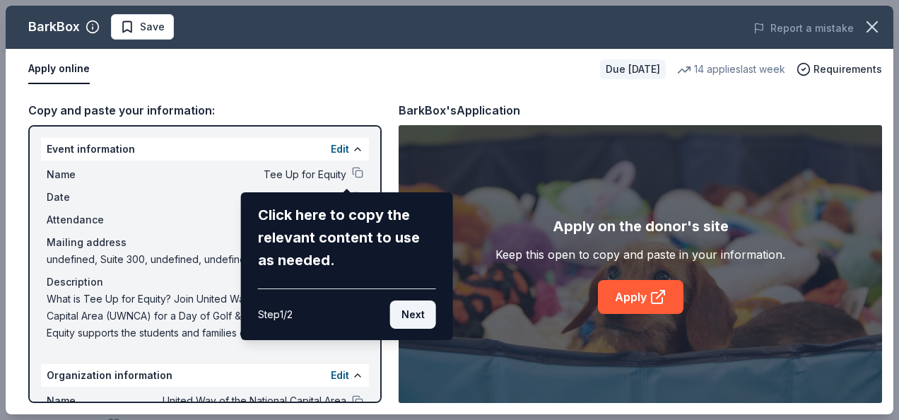
click at [423, 317] on button "Next" at bounding box center [413, 314] width 46 height 28
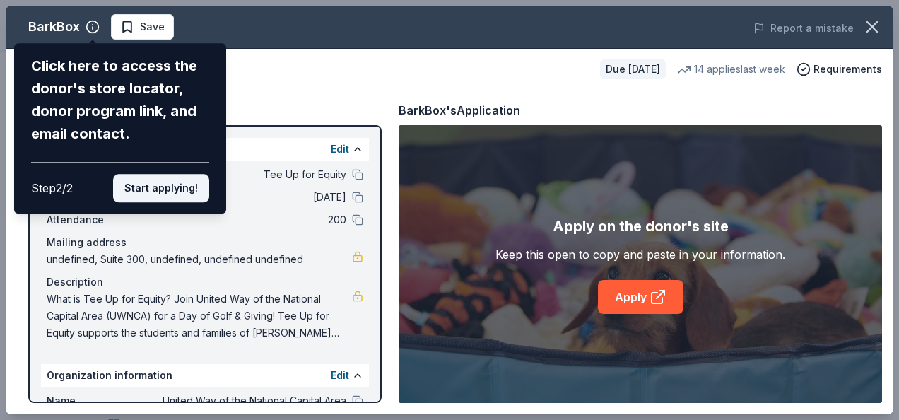
click at [170, 195] on button "Start applying!" at bounding box center [161, 188] width 96 height 28
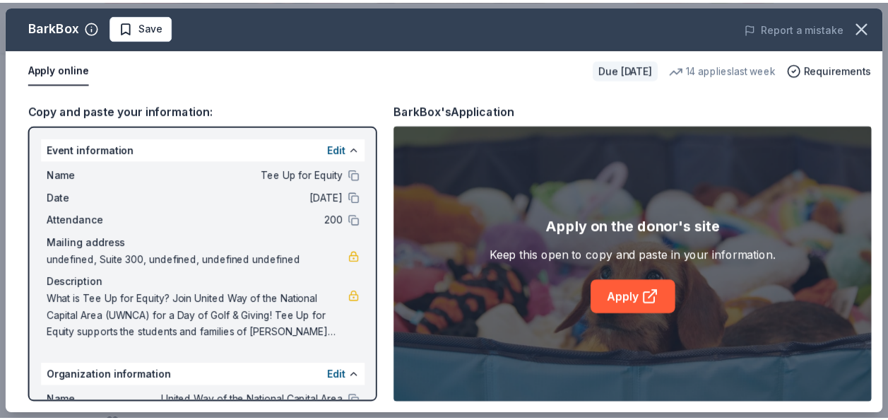
scroll to position [143, 0]
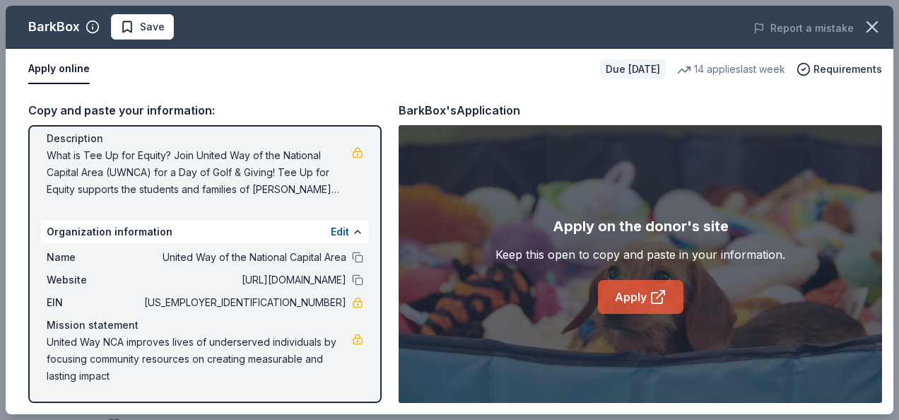
click at [638, 304] on link "Apply" at bounding box center [641, 297] width 86 height 34
click at [871, 31] on icon "button" at bounding box center [872, 27] width 20 height 20
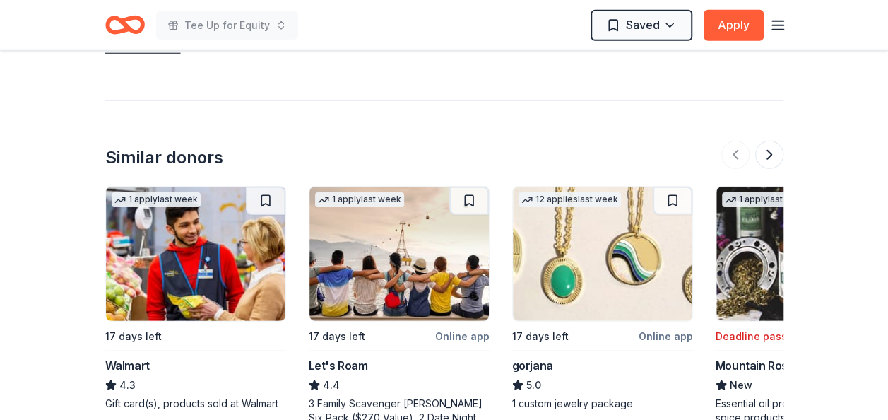
scroll to position [1900, 0]
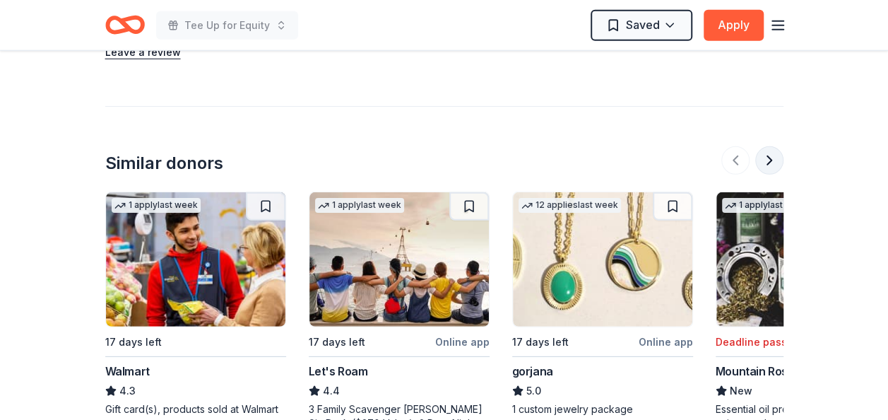
click at [765, 146] on button at bounding box center [770, 160] width 28 height 28
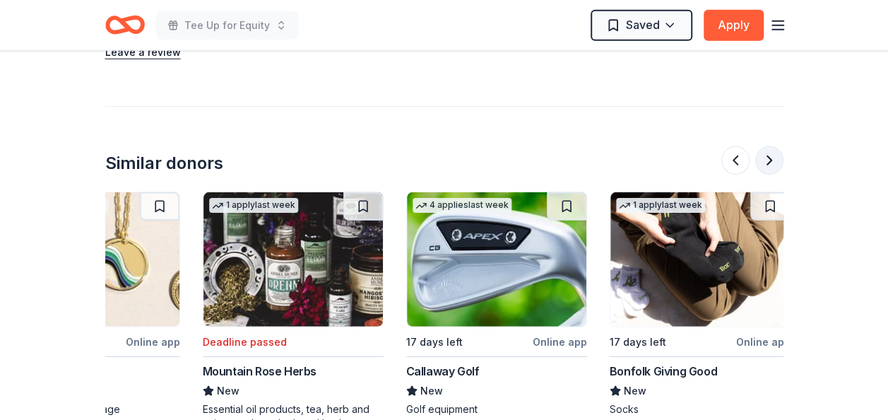
scroll to position [0, 611]
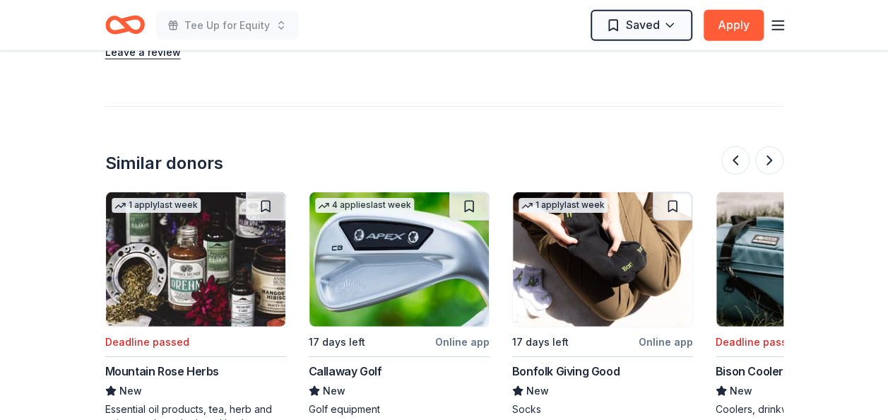
click at [353, 402] on div "Golf equipment" at bounding box center [399, 409] width 181 height 14
click at [768, 146] on button at bounding box center [770, 160] width 28 height 28
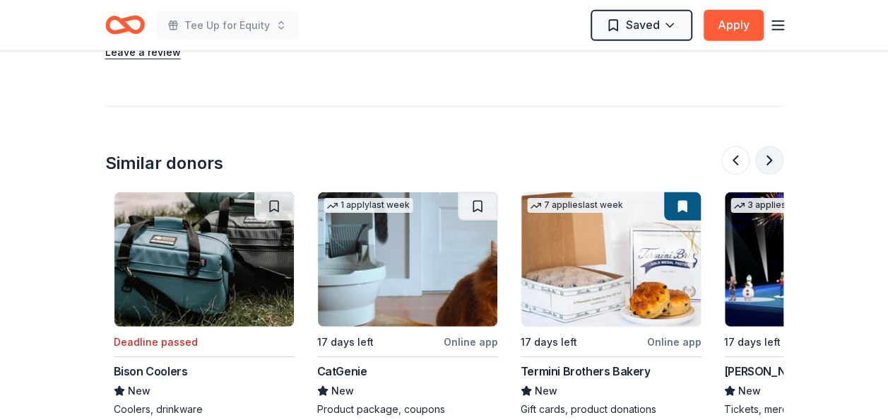
scroll to position [0, 1221]
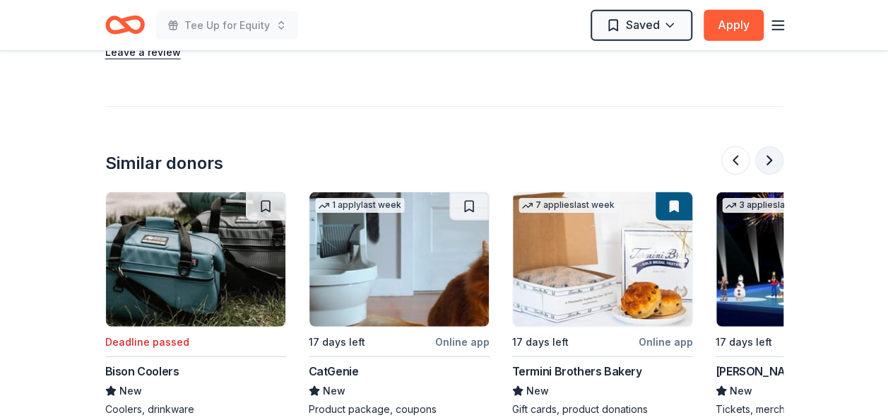
click at [768, 146] on button at bounding box center [770, 160] width 28 height 28
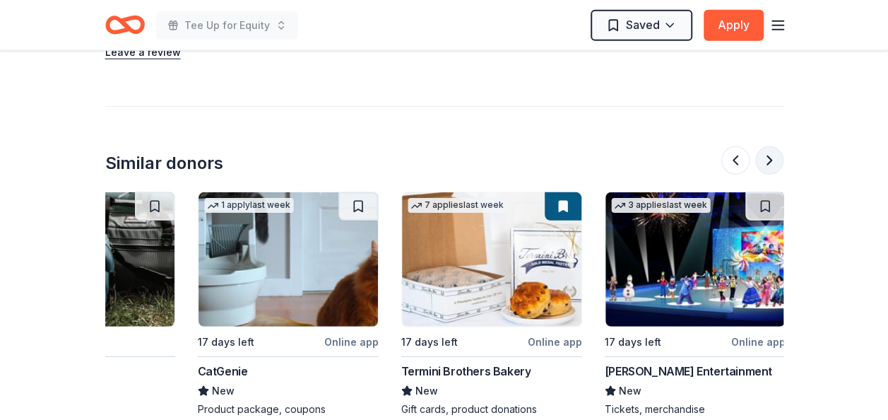
scroll to position [0, 1335]
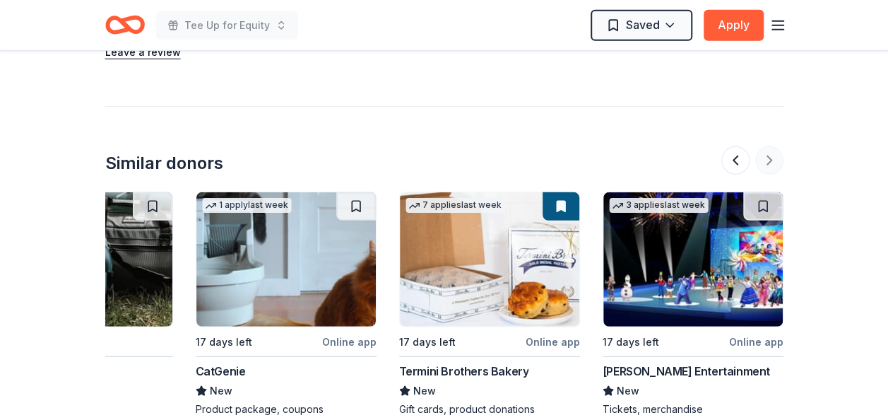
click at [768, 146] on div at bounding box center [753, 160] width 62 height 28
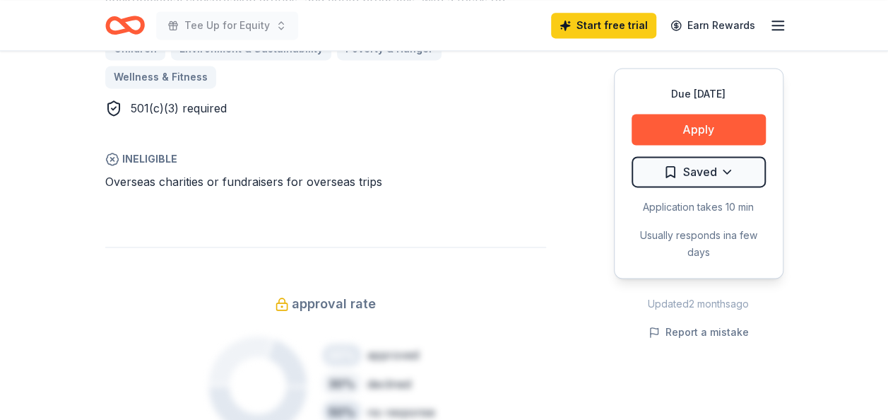
scroll to position [950, 0]
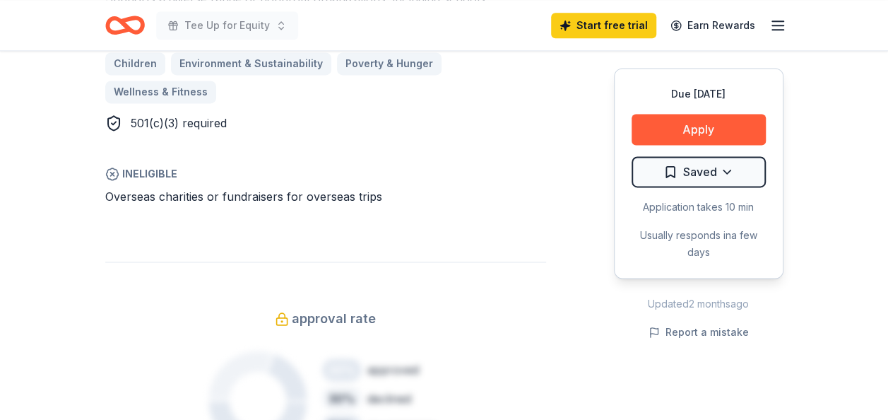
drag, startPoint x: 886, startPoint y: 185, endPoint x: 892, endPoint y: 93, distance: 92.1
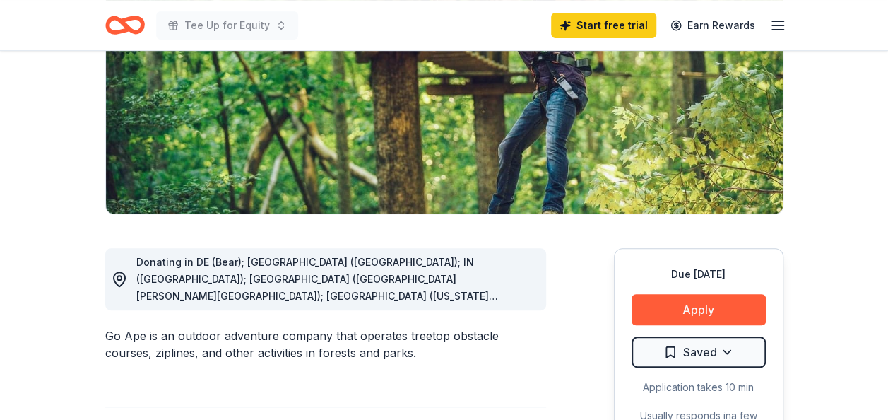
scroll to position [0, 0]
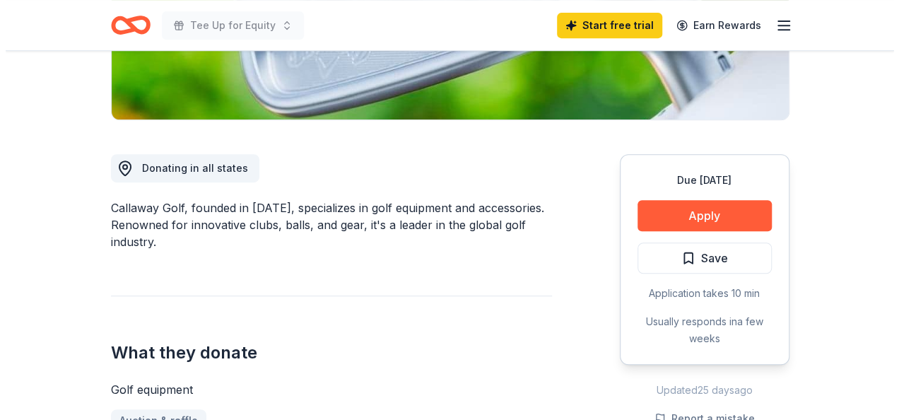
scroll to position [307, 0]
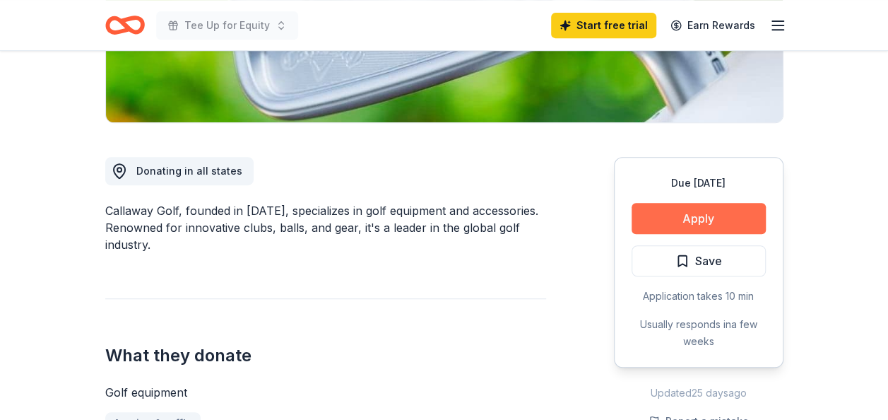
click at [676, 203] on button "Apply" at bounding box center [699, 218] width 134 height 31
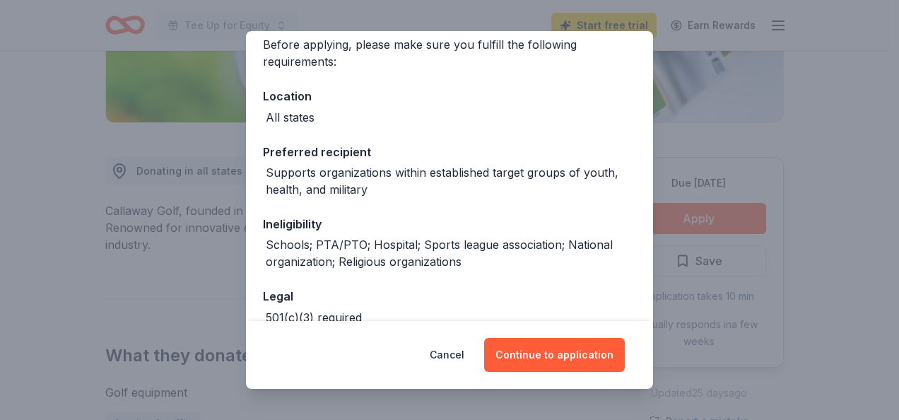
scroll to position [194, 0]
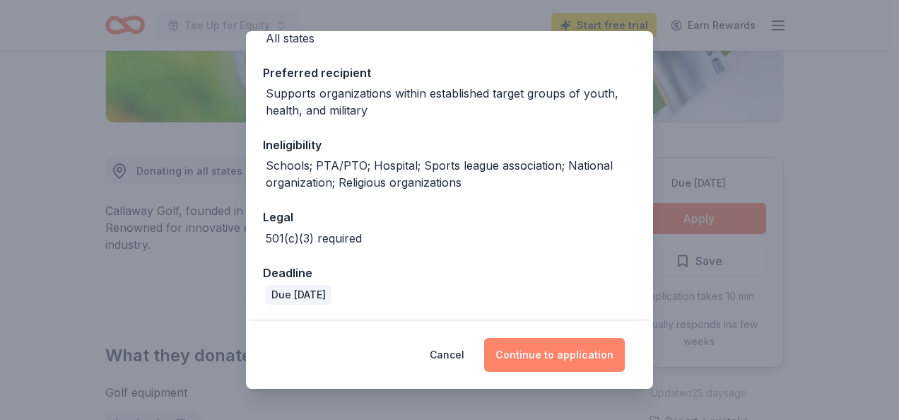
click at [553, 354] on button "Continue to application" at bounding box center [554, 355] width 141 height 34
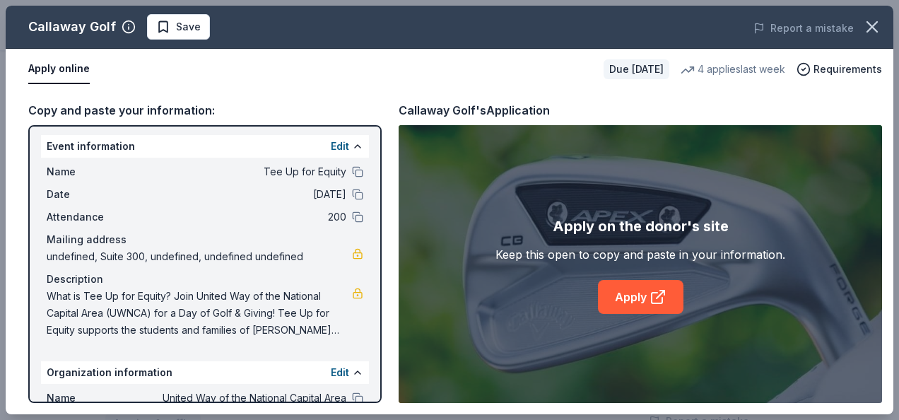
scroll to position [3, 0]
drag, startPoint x: 381, startPoint y: 256, endPoint x: 376, endPoint y: 248, distance: 9.2
click at [376, 248] on div "Event information Edit Name Tee Up for Equity Date [DATE] Attendance 200 Mailin…" at bounding box center [204, 264] width 353 height 278
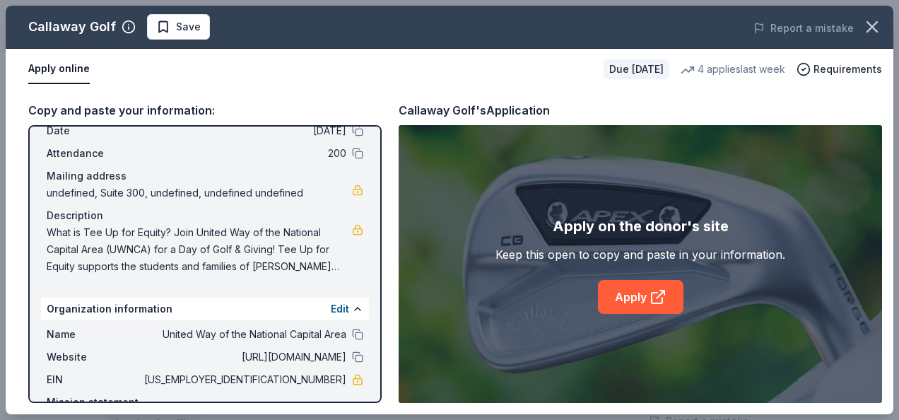
scroll to position [143, 0]
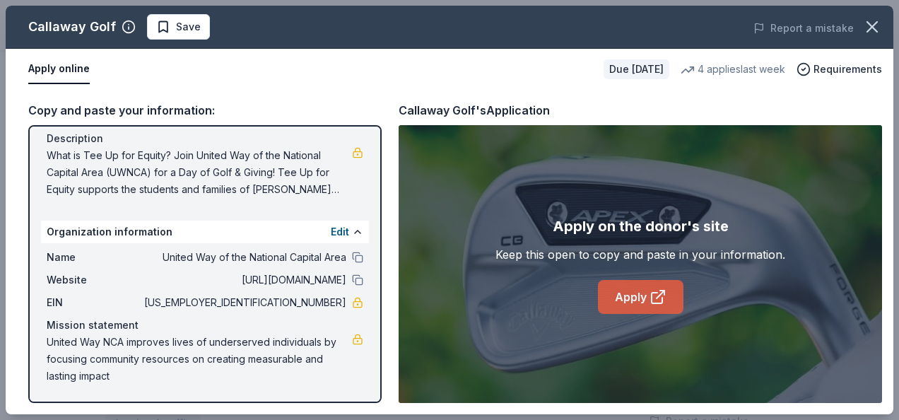
click at [644, 300] on link "Apply" at bounding box center [641, 297] width 86 height 34
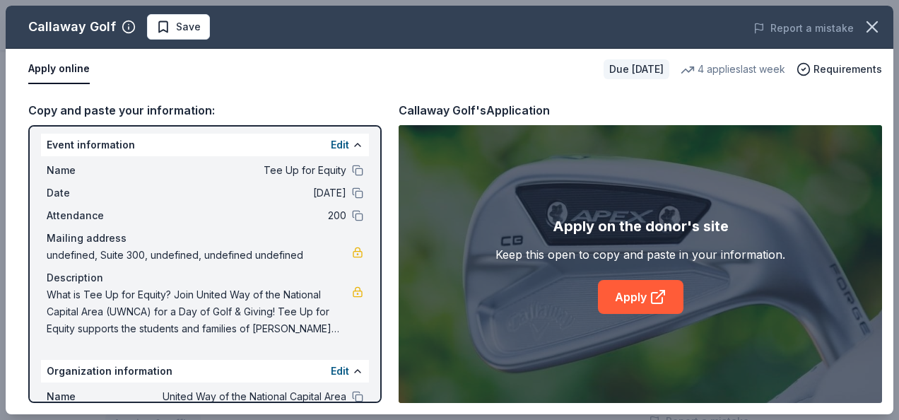
scroll to position [0, 0]
